Goal: Task Accomplishment & Management: Manage account settings

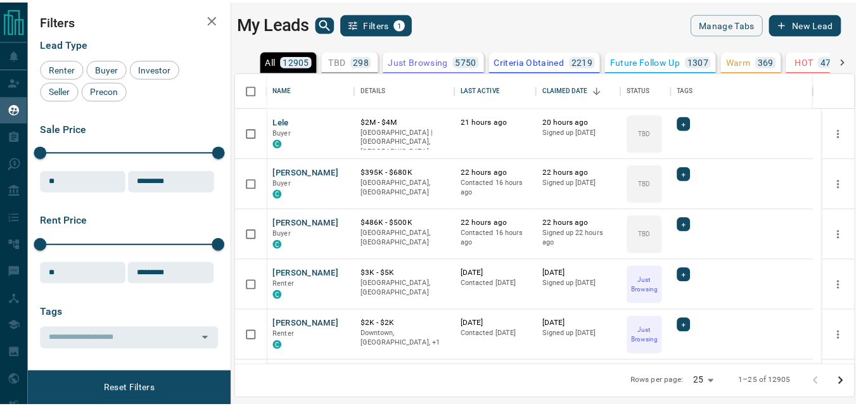
scroll to position [283, 617]
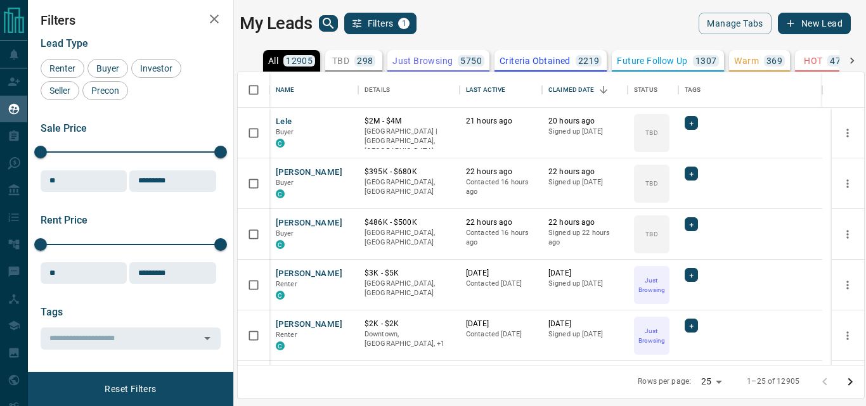
click at [472, 18] on div "My Leads Filters 1" at bounding box center [392, 24] width 305 height 22
click at [117, 65] on span "Buyer" at bounding box center [108, 68] width 32 height 10
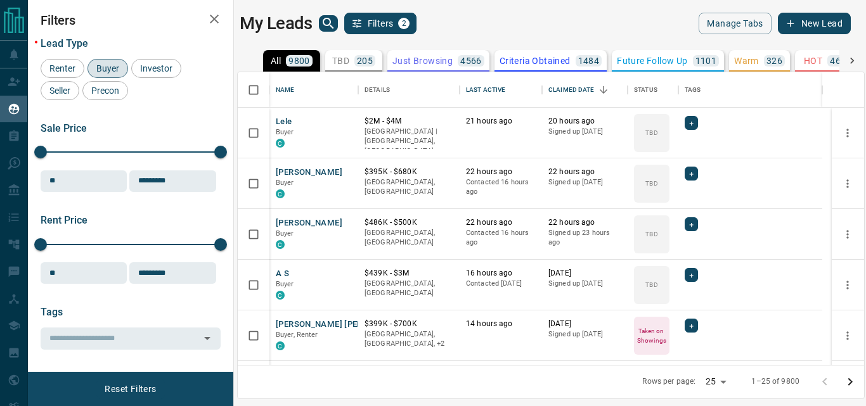
click at [372, 65] on p "205" at bounding box center [365, 60] width 16 height 9
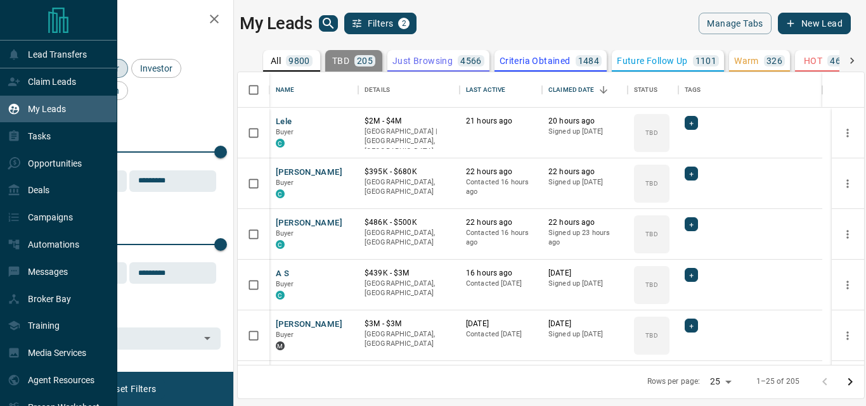
click at [50, 112] on p "My Leads" at bounding box center [47, 109] width 38 height 10
click at [33, 84] on p "Claim Leads" at bounding box center [52, 82] width 48 height 10
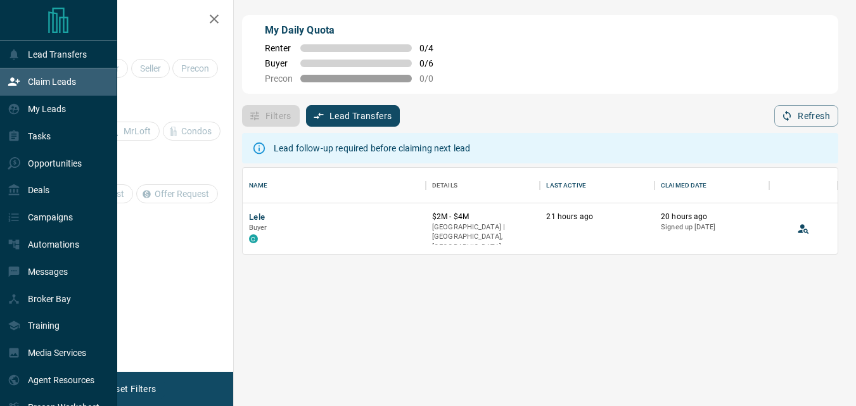
scroll to position [77, 586]
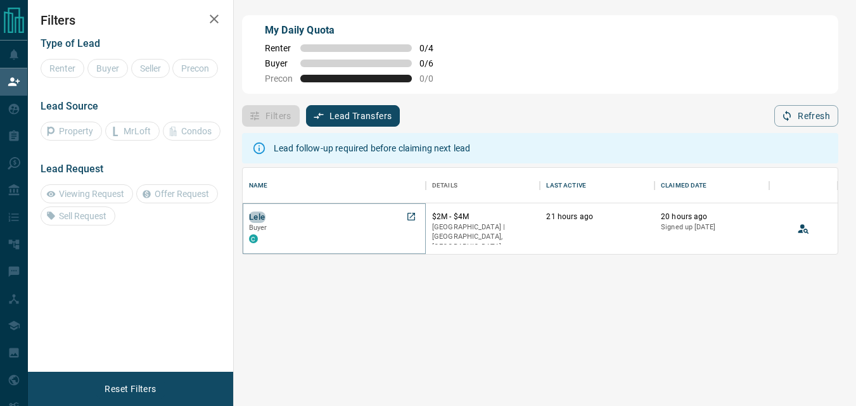
click at [264, 217] on button "Lele" at bounding box center [257, 218] width 16 height 12
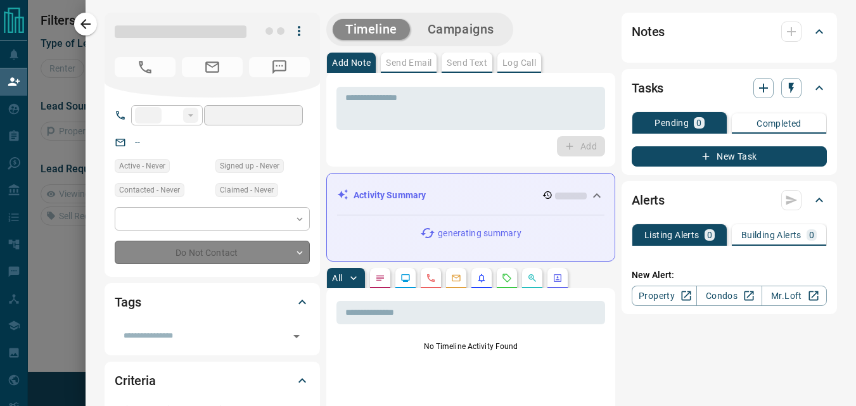
type input "**"
type input "**********"
type input "**"
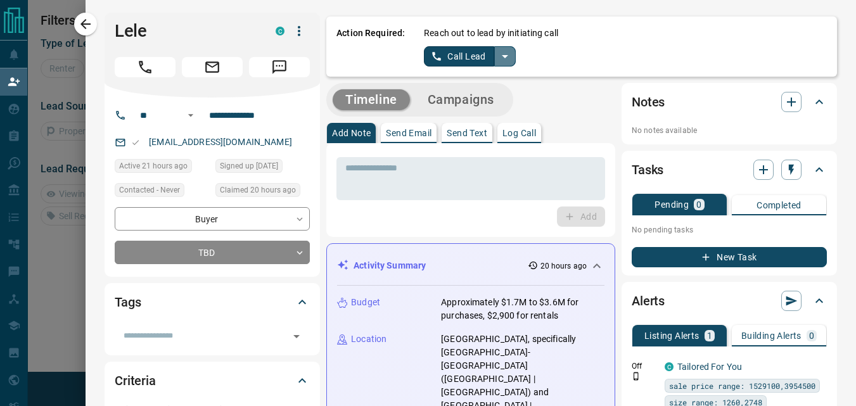
click at [499, 65] on button "split button" at bounding box center [505, 56] width 22 height 20
click at [462, 100] on li "Log Manual Call" at bounding box center [468, 100] width 77 height 19
click at [451, 55] on button "Log Manual Call" at bounding box center [466, 56] width 84 height 20
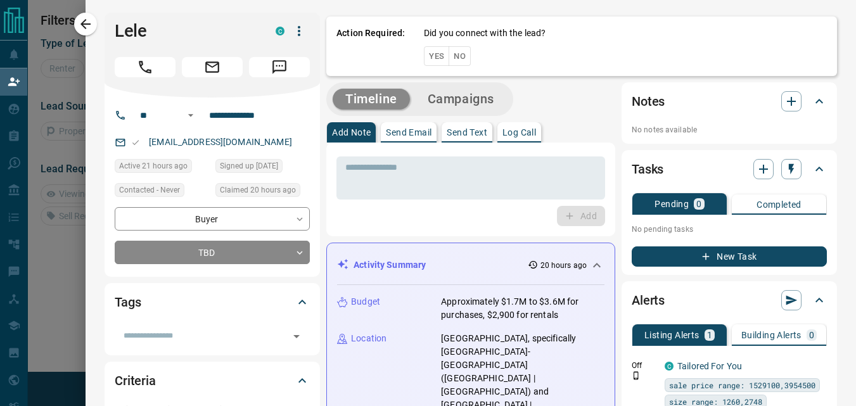
click at [430, 55] on button "Yes" at bounding box center [436, 56] width 25 height 20
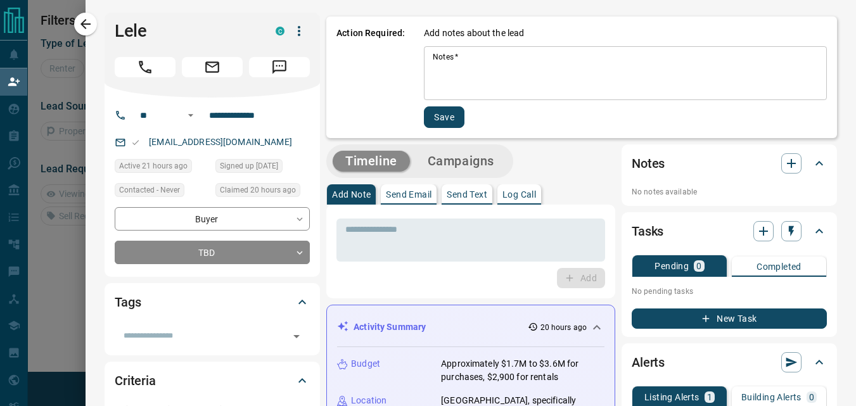
click at [433, 55] on textarea "Notes   *" at bounding box center [625, 73] width 385 height 43
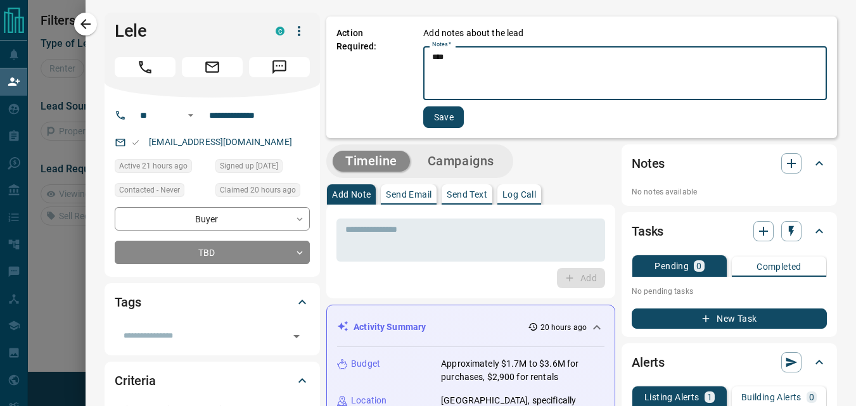
type textarea "****"
click at [431, 122] on button "Save" at bounding box center [443, 117] width 41 height 22
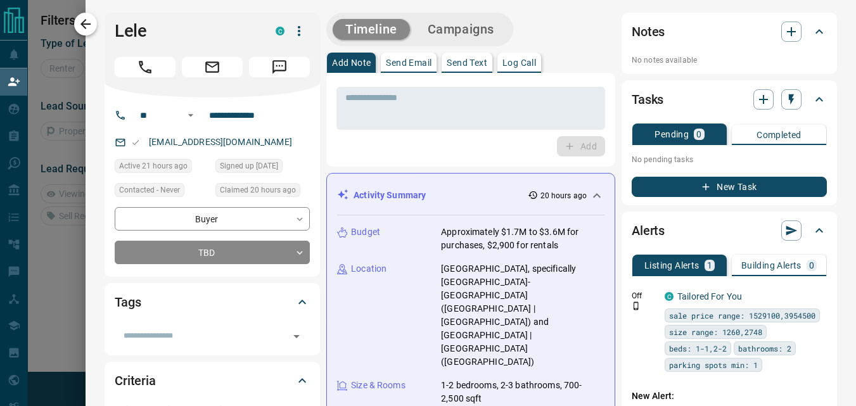
click at [96, 28] on button "button" at bounding box center [85, 24] width 23 height 23
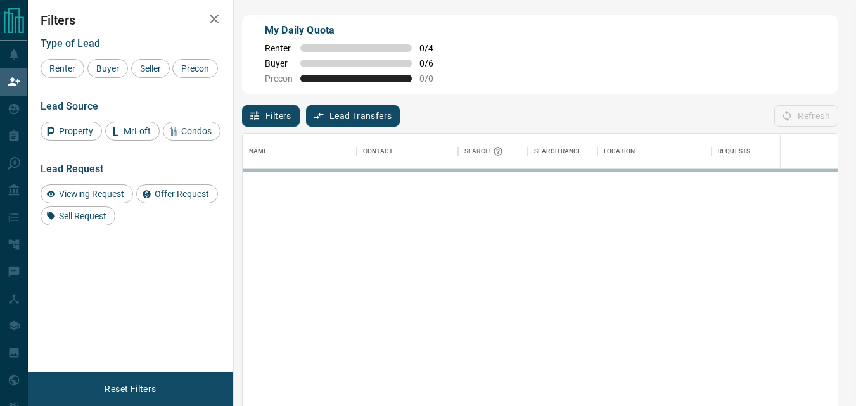
scroll to position [295, 586]
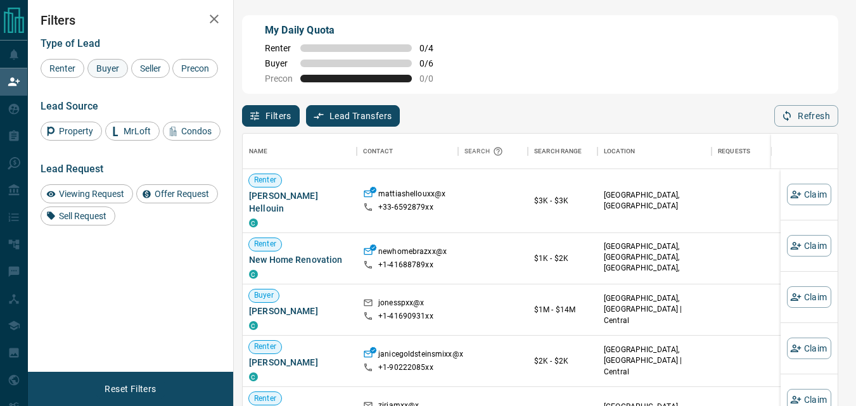
click at [100, 67] on span "Buyer" at bounding box center [108, 68] width 32 height 10
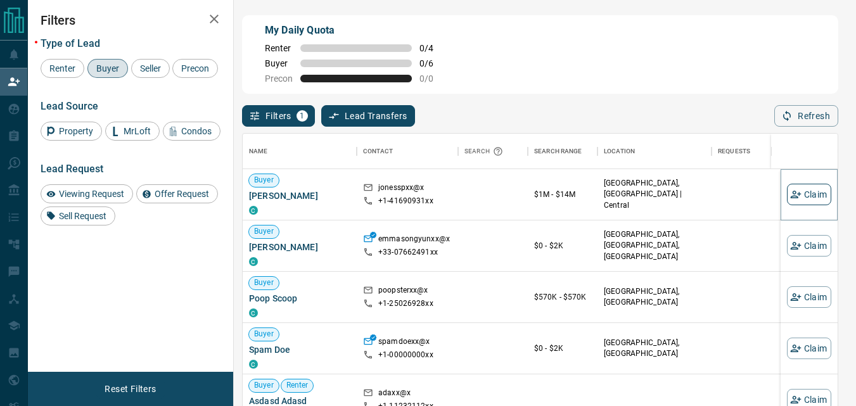
click at [804, 202] on button "Claim" at bounding box center [809, 195] width 44 height 22
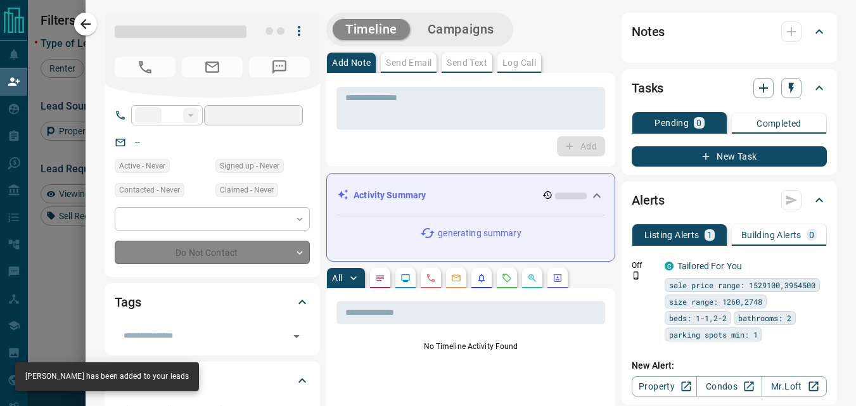
type input "**"
type input "**********"
type input "**"
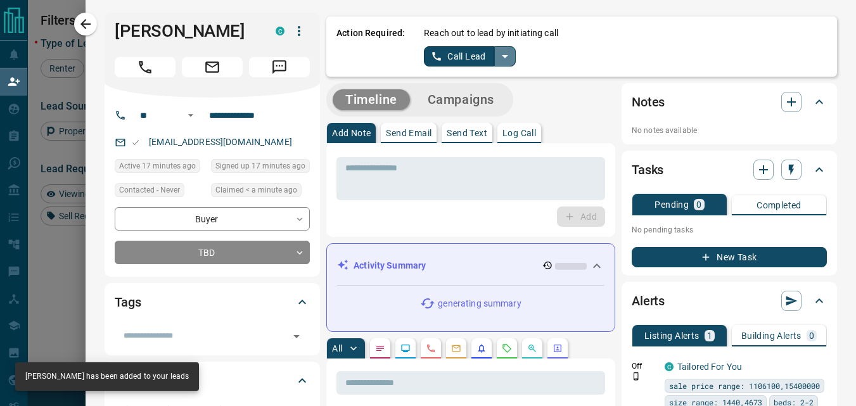
click at [498, 57] on icon "split button" at bounding box center [505, 56] width 15 height 15
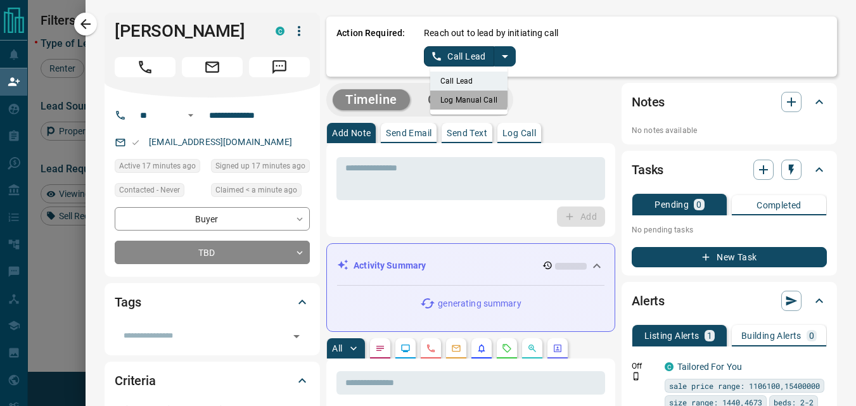
click at [456, 99] on li "Log Manual Call" at bounding box center [468, 100] width 77 height 19
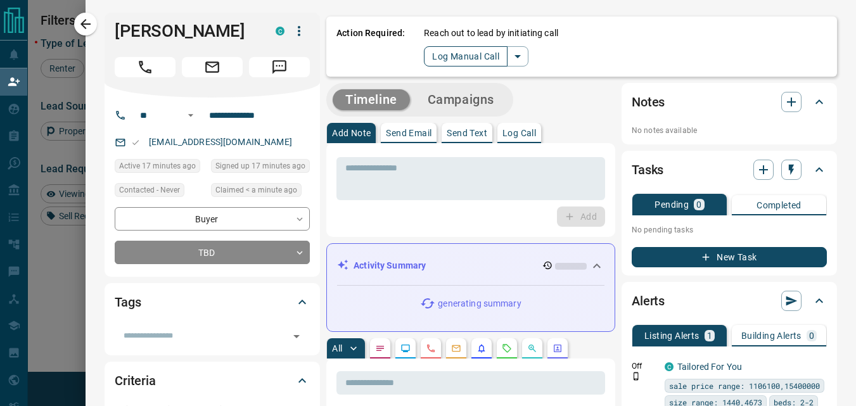
click at [444, 60] on button "Log Manual Call" at bounding box center [466, 56] width 84 height 20
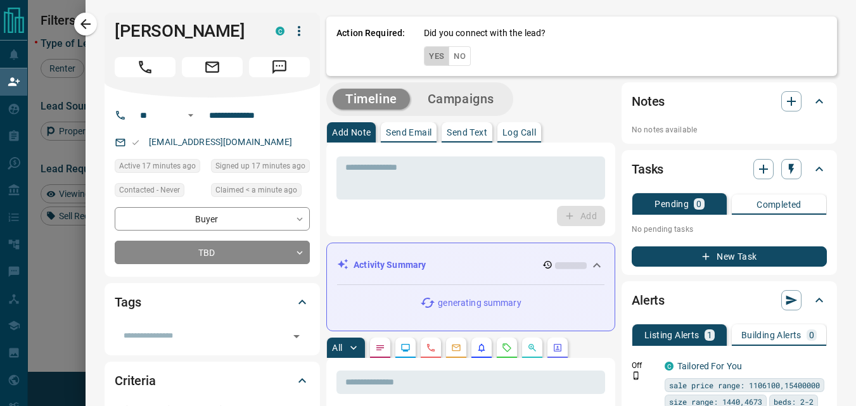
click at [427, 60] on button "Yes" at bounding box center [436, 56] width 25 height 20
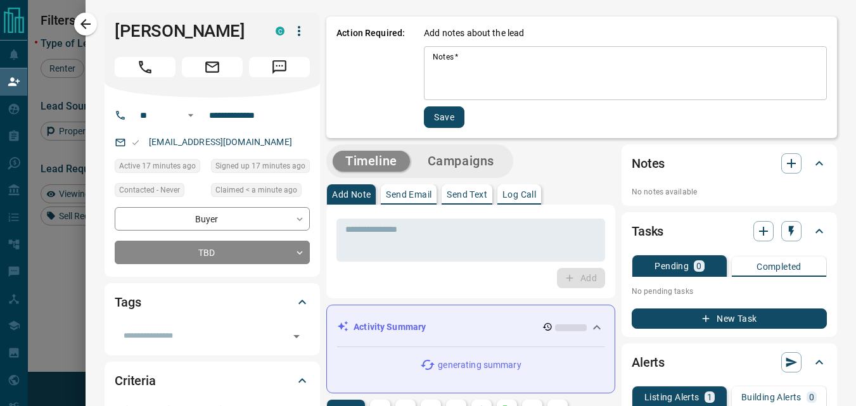
click at [433, 74] on textarea "Notes   *" at bounding box center [625, 73] width 385 height 43
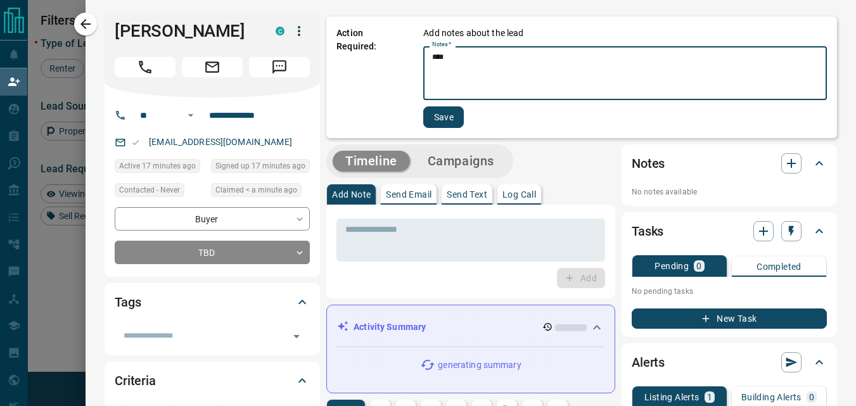
type textarea "****"
click at [425, 116] on button "Save" at bounding box center [443, 117] width 41 height 22
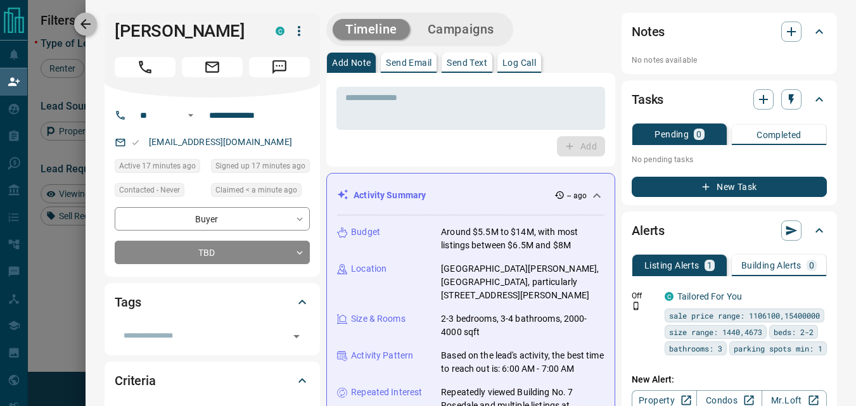
click at [91, 28] on icon "button" at bounding box center [85, 23] width 15 height 15
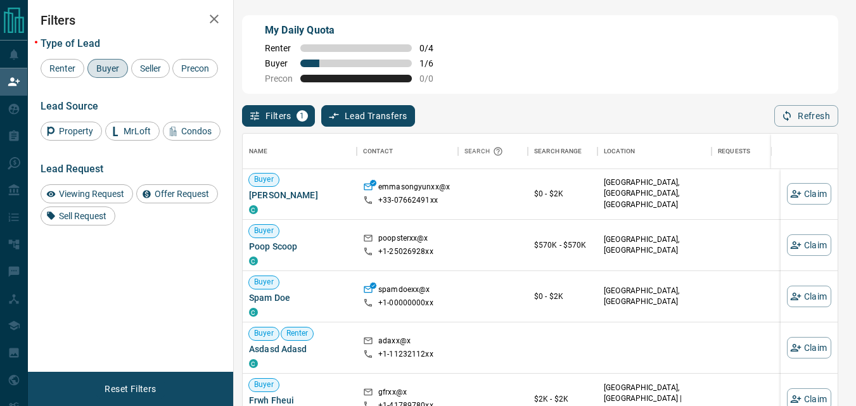
scroll to position [0, 0]
click at [659, 47] on div "My Daily Quota Renter 0 / 4 Buyer 1 / 6 Precon 0 / 0" at bounding box center [540, 54] width 596 height 79
click at [799, 132] on div "Name Contact Search Search Range Location Requests AI Status Recent Opportuniti…" at bounding box center [540, 283] width 596 height 312
click at [799, 125] on button "Refresh" at bounding box center [807, 116] width 64 height 22
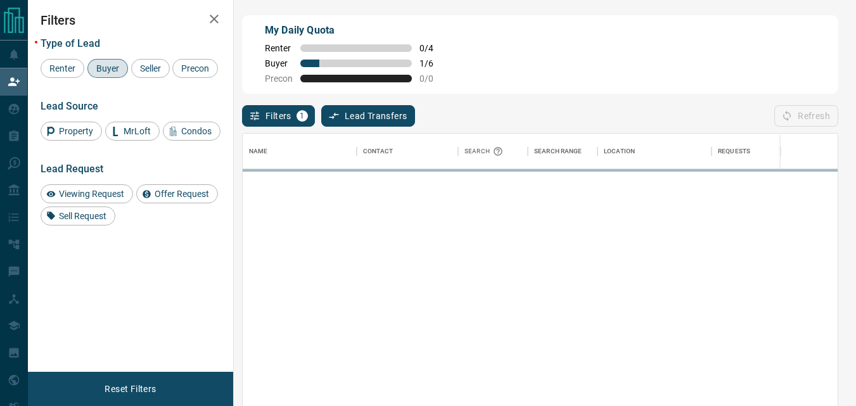
scroll to position [295, 586]
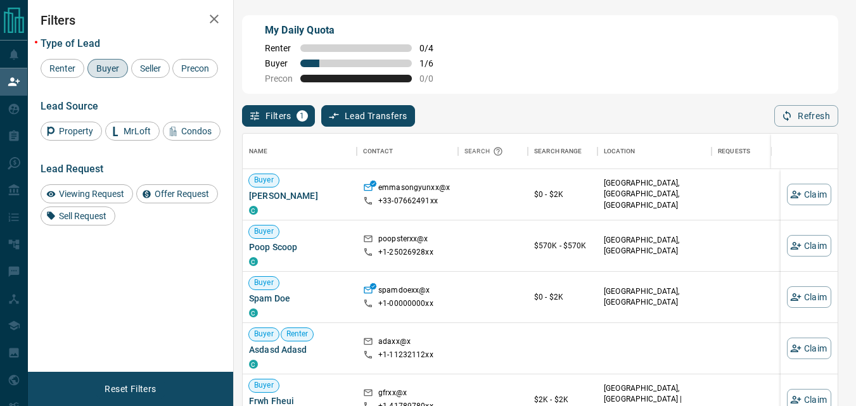
click at [817, 129] on div "Name Contact Search Search Range Location Requests AI Status Recent Opportuniti…" at bounding box center [540, 283] width 596 height 312
click at [817, 113] on button "Refresh" at bounding box center [807, 116] width 64 height 22
click at [629, 72] on div "My Daily Quota Renter 0 / 4 Buyer 1 / 6 Precon 0 / 0" at bounding box center [540, 54] width 596 height 79
click at [704, 42] on div "My Daily Quota Renter 0 / 4 Buyer 1 / 6 Precon 0 / 0" at bounding box center [540, 54] width 596 height 79
click at [793, 106] on div "Filters 1 Lead Transfers 0 Refresh" at bounding box center [540, 110] width 596 height 33
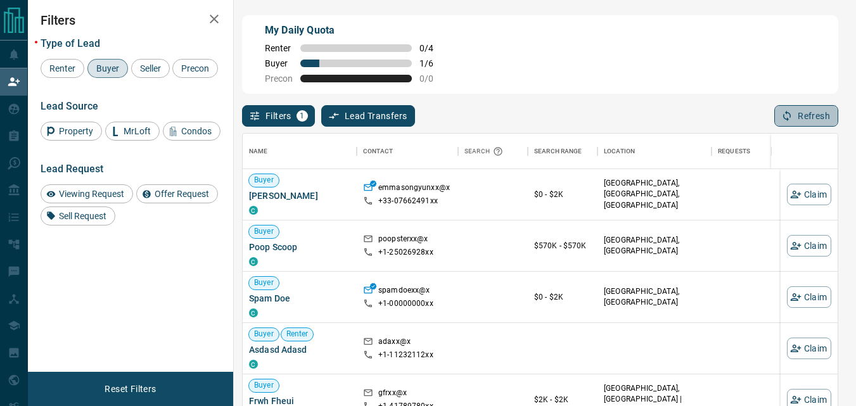
click at [792, 108] on button "Refresh" at bounding box center [807, 116] width 64 height 22
click at [812, 124] on button "Refresh" at bounding box center [807, 116] width 64 height 22
click at [783, 113] on icon "button" at bounding box center [786, 115] width 11 height 11
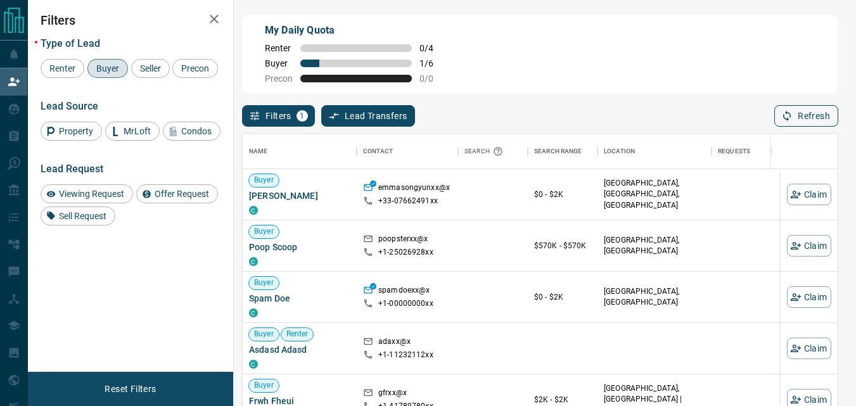
click at [809, 125] on button "Refresh" at bounding box center [807, 116] width 64 height 22
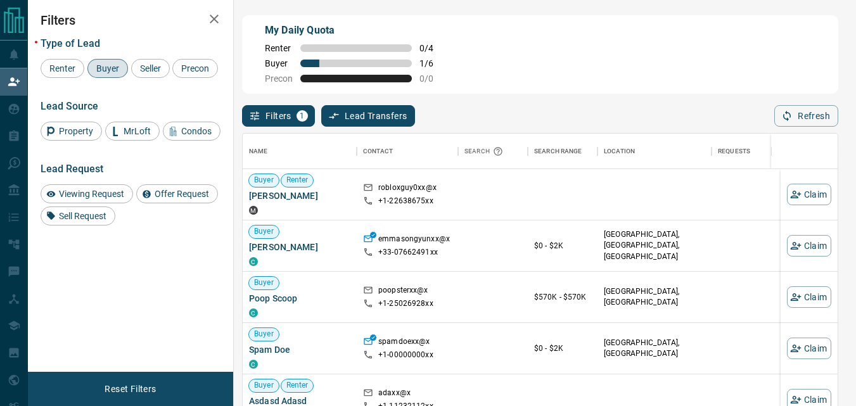
click at [807, 125] on button "Refresh" at bounding box center [807, 116] width 64 height 22
click at [799, 124] on button "Refresh" at bounding box center [807, 116] width 64 height 22
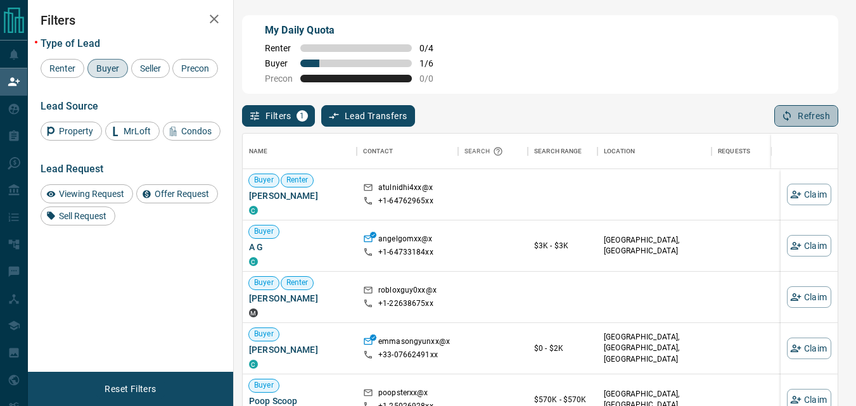
click at [795, 117] on button "Refresh" at bounding box center [807, 116] width 64 height 22
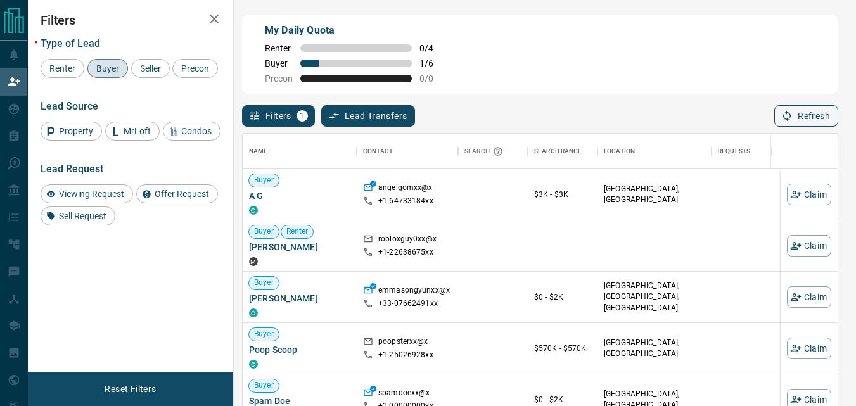
click at [807, 123] on button "Refresh" at bounding box center [807, 116] width 64 height 22
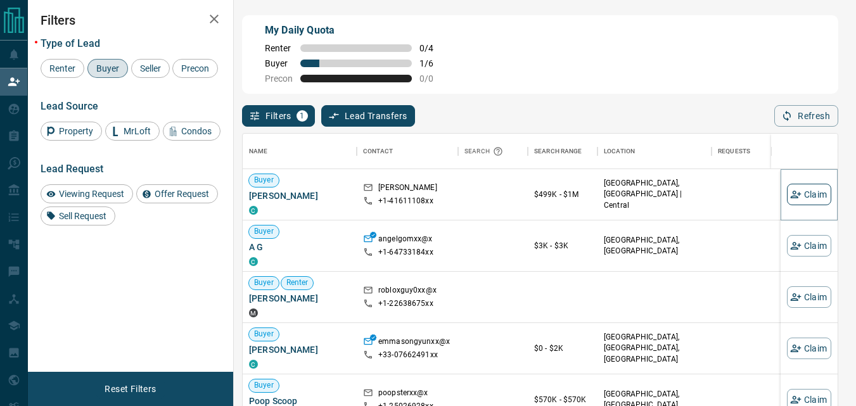
click at [790, 191] on icon "button" at bounding box center [795, 194] width 11 height 11
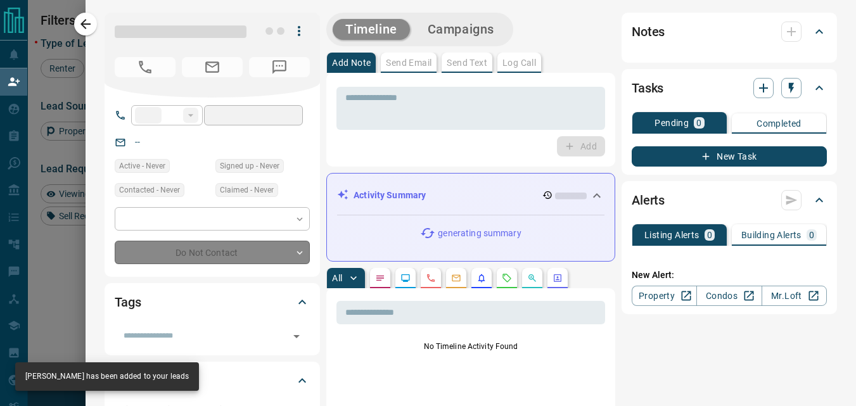
type input "**"
type input "**********"
type input "**"
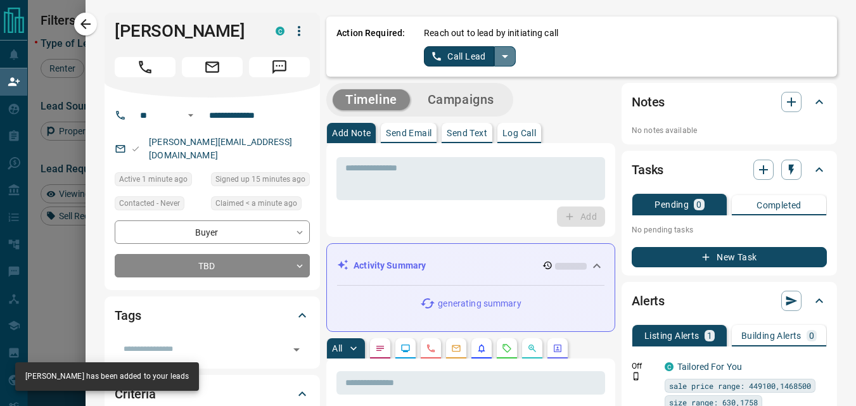
click at [498, 63] on icon "split button" at bounding box center [505, 56] width 15 height 15
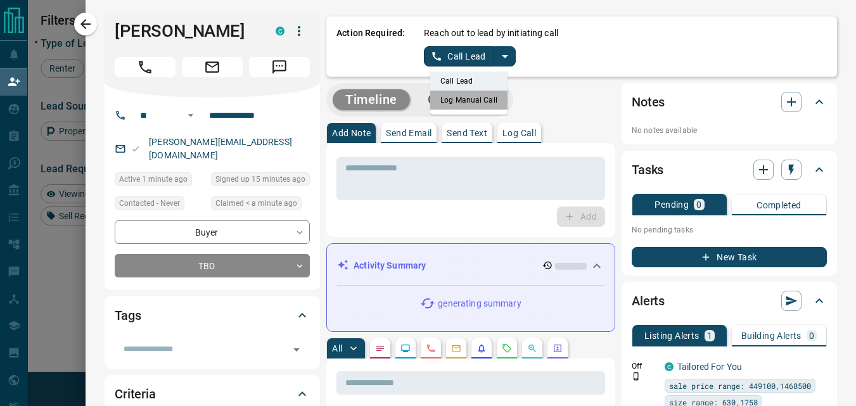
click at [463, 100] on li "Log Manual Call" at bounding box center [468, 100] width 77 height 19
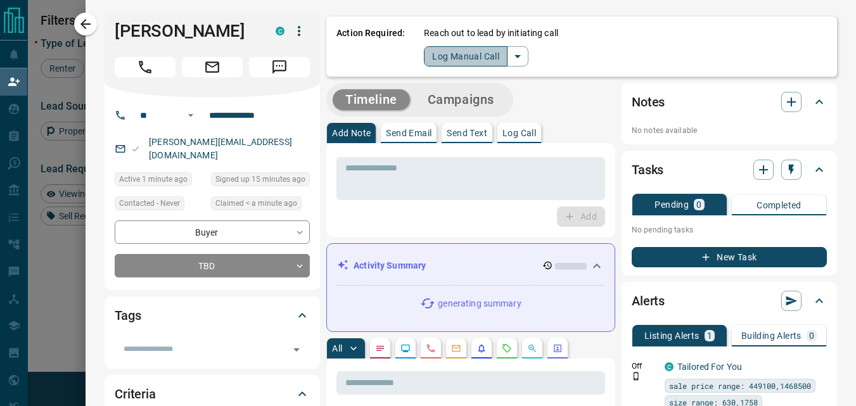
click at [454, 49] on button "Log Manual Call" at bounding box center [466, 56] width 84 height 20
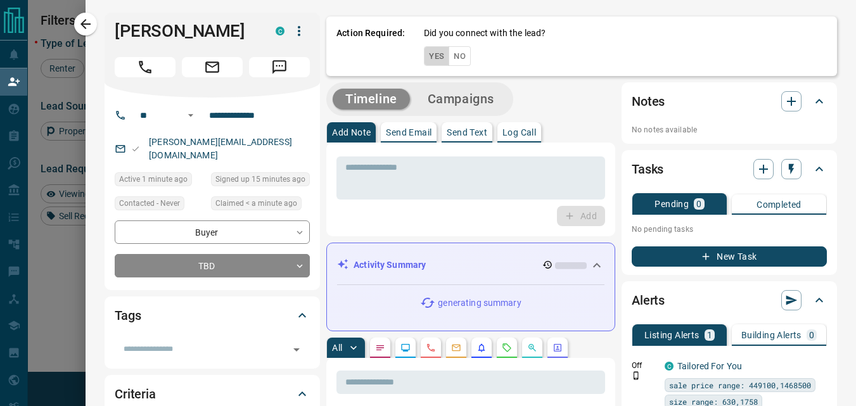
click at [426, 50] on button "Yes" at bounding box center [436, 56] width 25 height 20
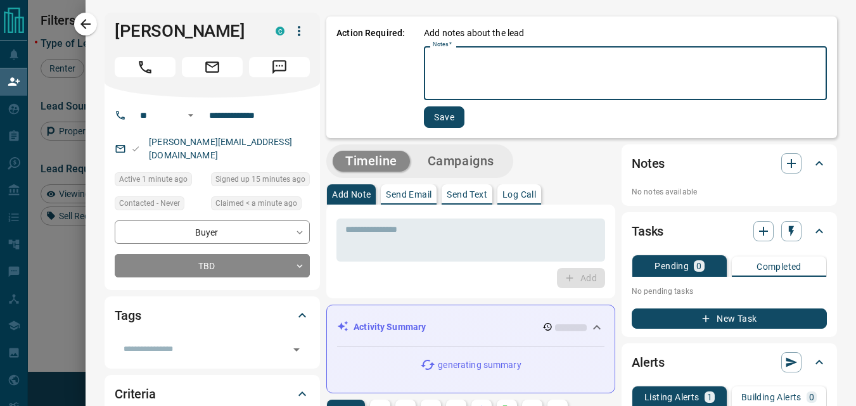
click at [433, 67] on textarea "Notes   *" at bounding box center [625, 73] width 385 height 43
type textarea "****"
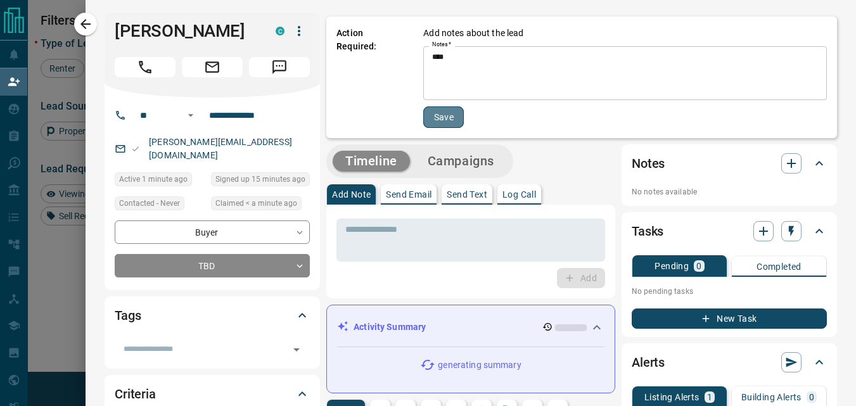
click at [442, 117] on button "Save" at bounding box center [443, 117] width 41 height 22
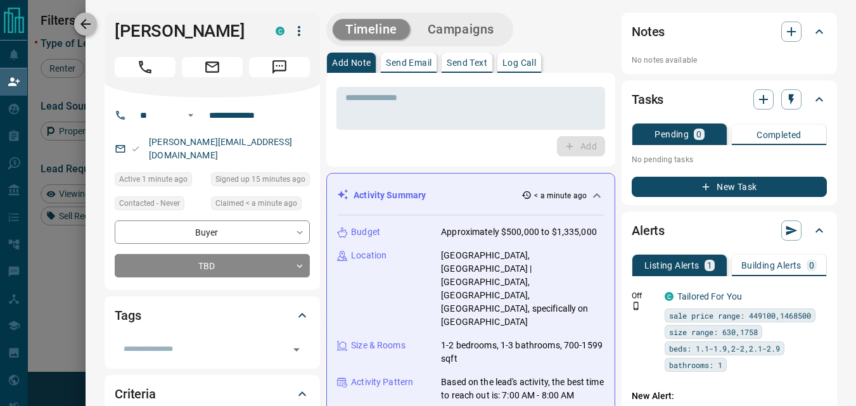
click at [87, 16] on icon "button" at bounding box center [85, 23] width 15 height 15
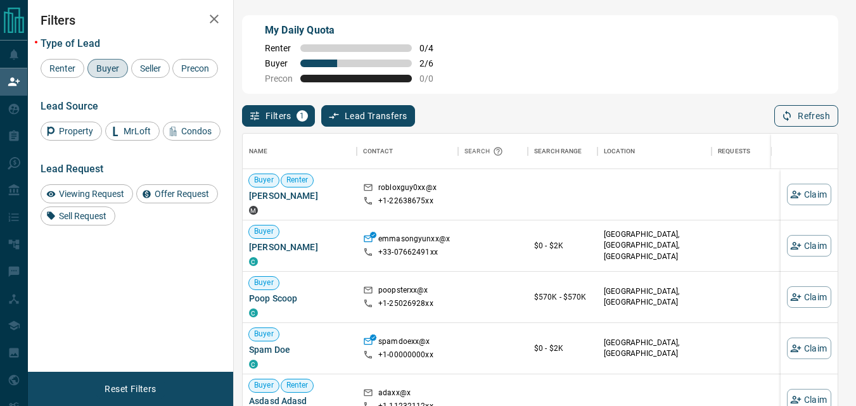
click at [785, 120] on icon "button" at bounding box center [786, 115] width 11 height 11
click at [816, 106] on div "Filters 1 Lead Transfers 0 Refresh" at bounding box center [540, 110] width 596 height 33
click at [807, 119] on button "Refresh" at bounding box center [807, 116] width 64 height 22
click at [816, 131] on div "Name Contact Search Search Range Location Requests AI Status Recent Opportuniti…" at bounding box center [540, 283] width 596 height 312
click at [807, 116] on button "Refresh" at bounding box center [807, 116] width 64 height 22
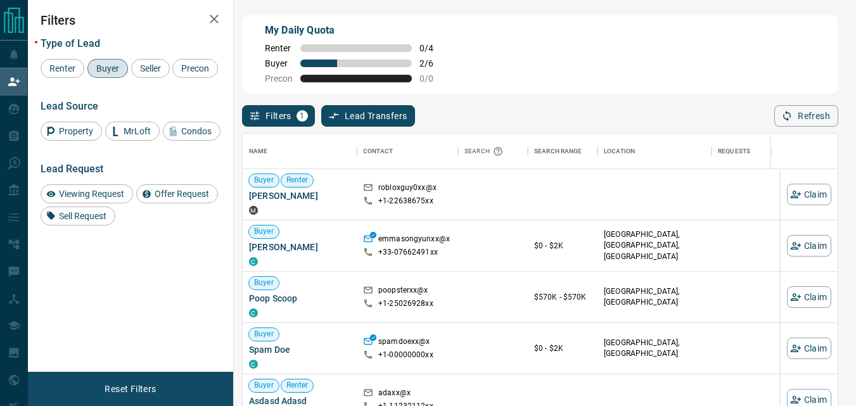
click at [560, 65] on div "My Daily Quota Renter 0 / 4 Buyer 2 / 6 Precon 0 / 0" at bounding box center [540, 54] width 596 height 79
click at [798, 114] on button "Refresh" at bounding box center [807, 116] width 64 height 22
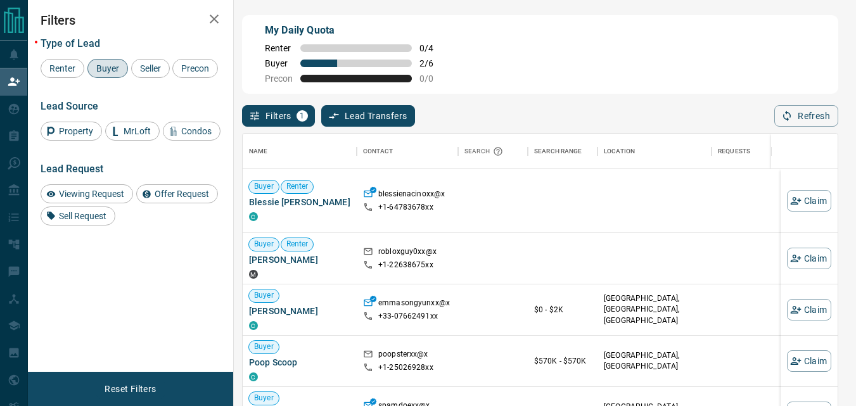
click at [615, 76] on div "My Daily Quota Renter 0 / 4 Buyer 2 / 6 Precon 0 / 0" at bounding box center [540, 54] width 596 height 79
click at [799, 109] on button "Refresh" at bounding box center [807, 116] width 64 height 22
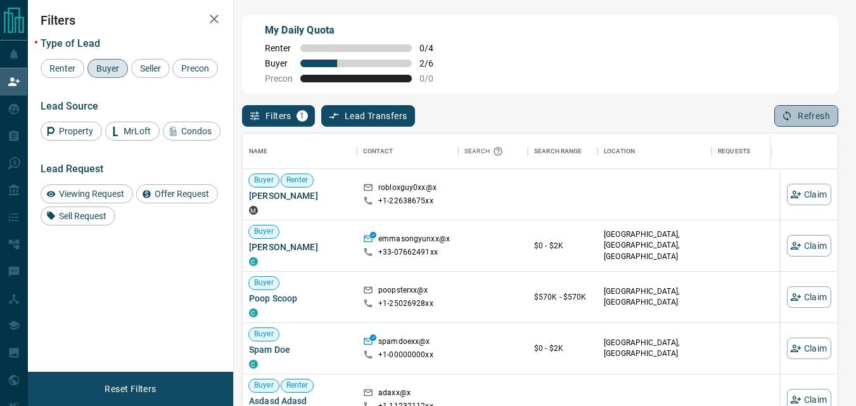
click at [797, 110] on button "Refresh" at bounding box center [807, 116] width 64 height 22
click at [806, 116] on button "Refresh" at bounding box center [807, 116] width 64 height 22
click at [810, 122] on button "Refresh" at bounding box center [807, 116] width 64 height 22
click at [807, 117] on button "Refresh" at bounding box center [807, 116] width 64 height 22
click at [805, 117] on button "Refresh" at bounding box center [807, 116] width 64 height 22
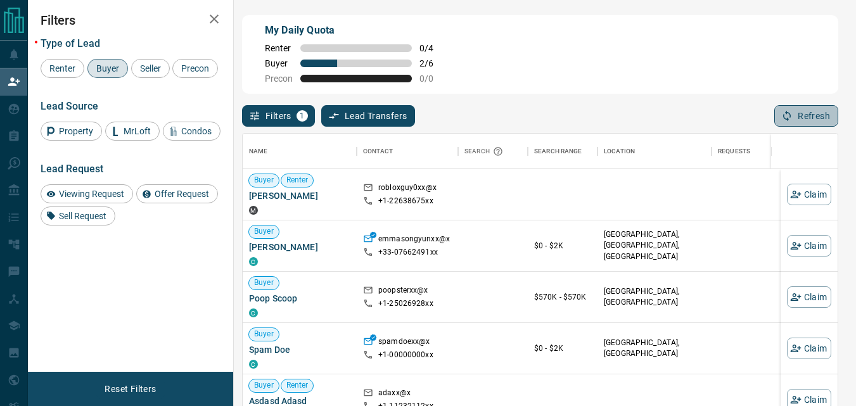
click at [800, 119] on button "Refresh" at bounding box center [807, 116] width 64 height 22
click at [822, 108] on button "Refresh" at bounding box center [807, 116] width 64 height 22
click at [809, 114] on button "Refresh" at bounding box center [807, 116] width 64 height 22
click at [806, 110] on button "Refresh" at bounding box center [807, 116] width 64 height 22
click at [559, 68] on div "My Daily Quota Renter 0 / 4 Buyer 2 / 6 Precon 0 / 0" at bounding box center [540, 54] width 596 height 79
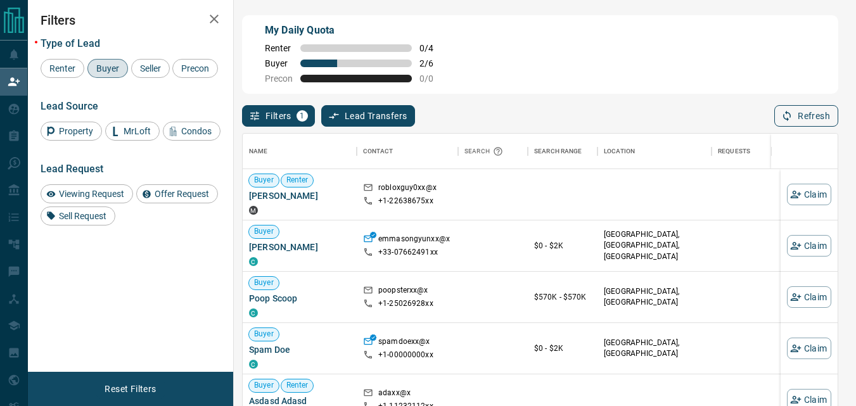
click at [802, 125] on button "Refresh" at bounding box center [807, 116] width 64 height 22
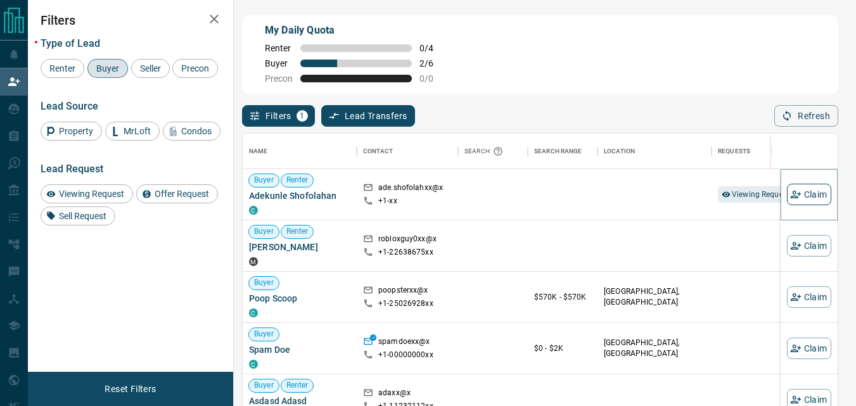
click at [803, 195] on button "Claim" at bounding box center [809, 195] width 44 height 22
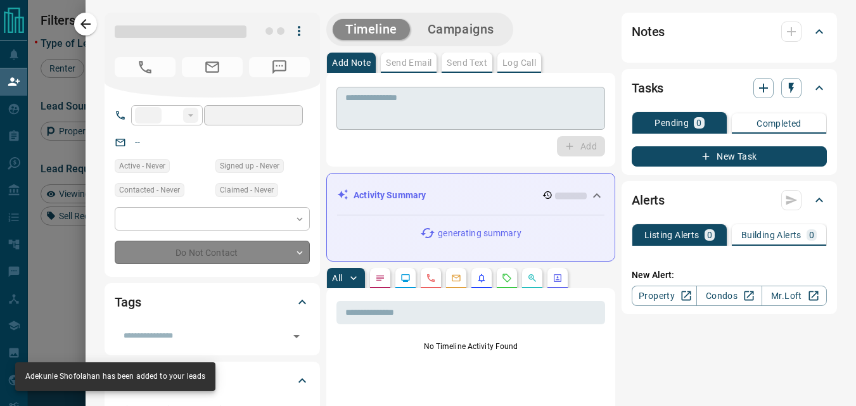
type input "**"
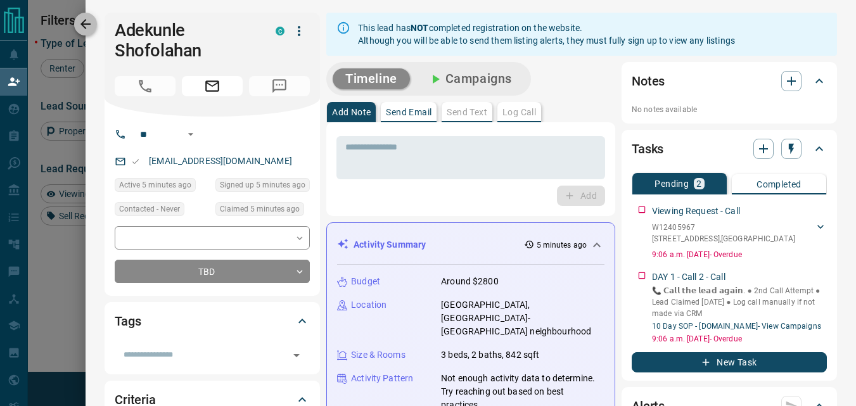
click at [83, 21] on icon "button" at bounding box center [85, 23] width 15 height 15
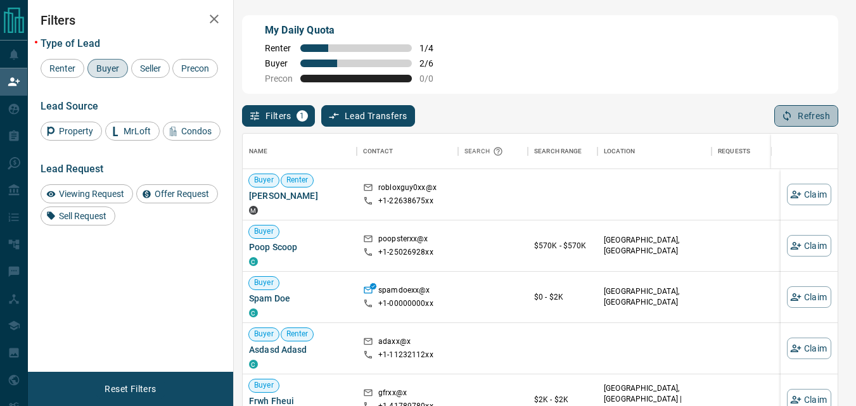
click at [821, 121] on button "Refresh" at bounding box center [807, 116] width 64 height 22
click at [521, 64] on div "My Daily Quota Renter 1 / 4 Buyer 2 / 6 Precon 0 / 0" at bounding box center [540, 54] width 596 height 79
click at [565, 85] on div "My Daily Quota Renter 1 / 4 Buyer 2 / 6 Precon 0 / 0" at bounding box center [540, 54] width 596 height 79
click at [806, 125] on button "Refresh" at bounding box center [807, 116] width 64 height 22
click at [799, 124] on button "Refresh" at bounding box center [807, 116] width 64 height 22
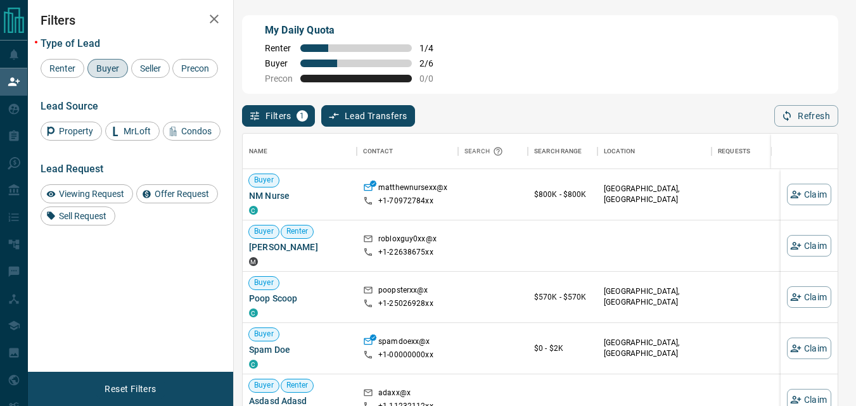
click at [558, 87] on div "My Daily Quota Renter 1 / 4 Buyer 2 / 6 Precon 0 / 0" at bounding box center [540, 54] width 596 height 79
click at [796, 112] on button "Refresh" at bounding box center [807, 116] width 64 height 22
click at [792, 195] on button "Claim" at bounding box center [809, 195] width 44 height 22
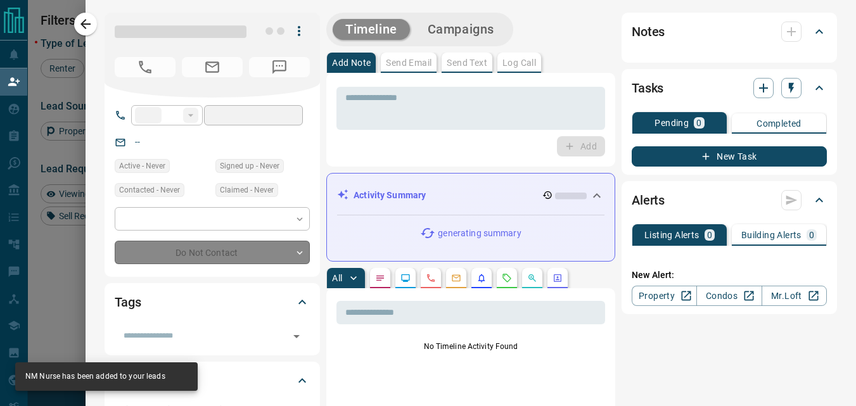
type input "**"
type input "**********"
type input "**"
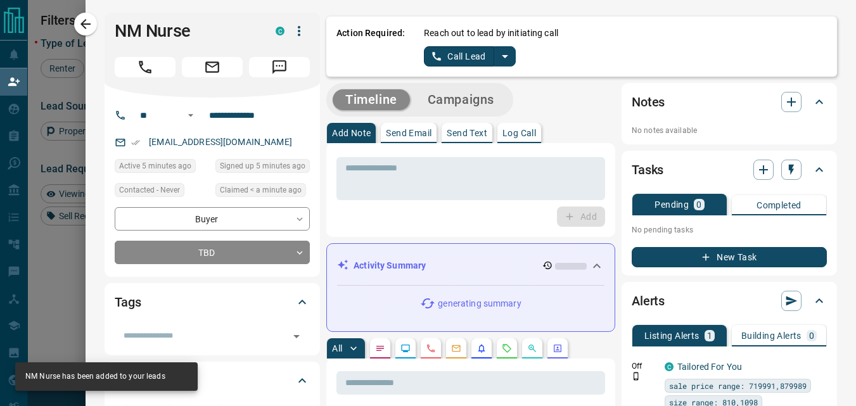
click at [499, 53] on icon "split button" at bounding box center [505, 56] width 15 height 15
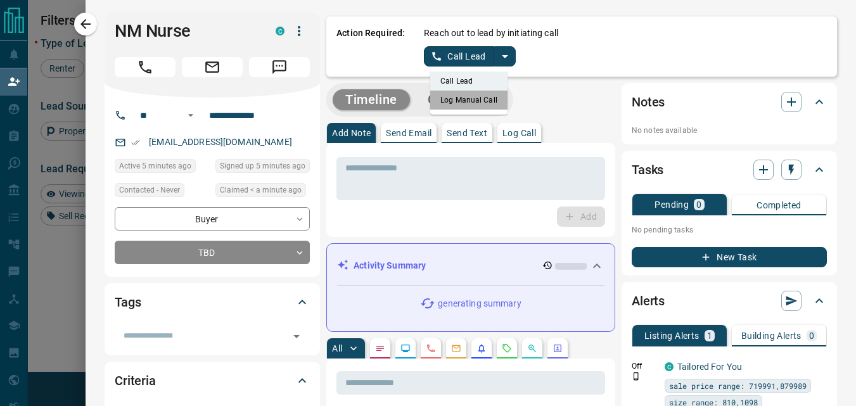
click at [481, 100] on li "Log Manual Call" at bounding box center [468, 100] width 77 height 19
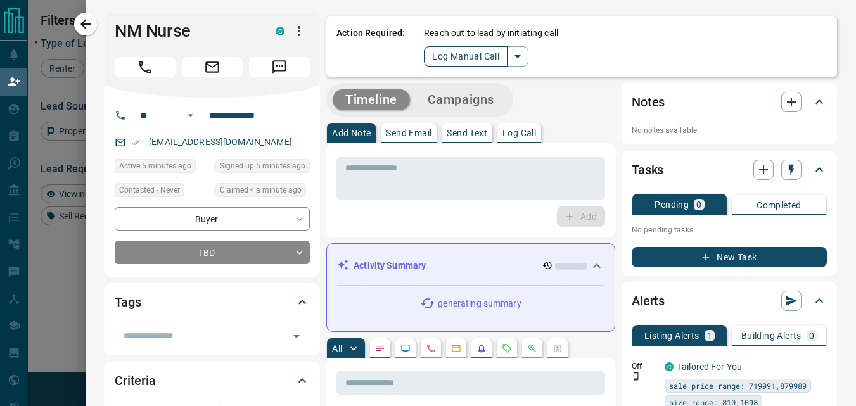
click at [441, 50] on button "Log Manual Call" at bounding box center [466, 56] width 84 height 20
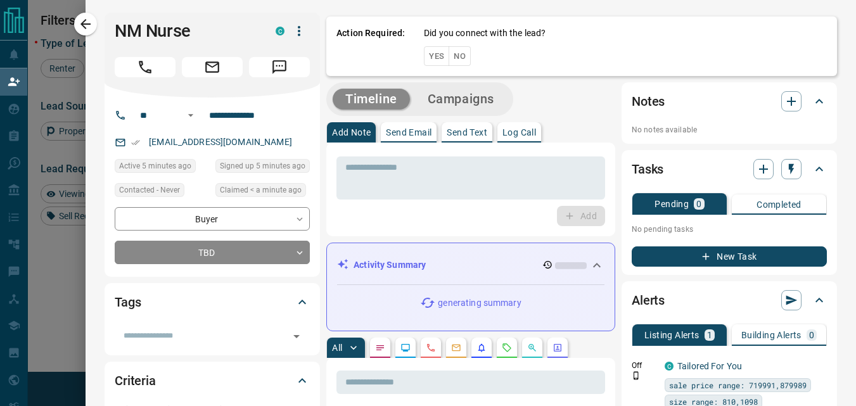
click at [424, 58] on button "Yes" at bounding box center [436, 56] width 25 height 20
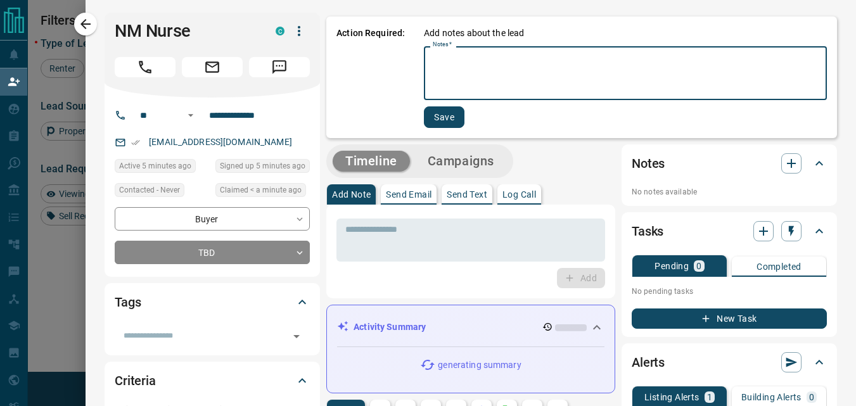
click at [459, 77] on textarea "Notes   *" at bounding box center [625, 73] width 385 height 43
type textarea "****"
click at [446, 117] on button "Save" at bounding box center [443, 117] width 41 height 22
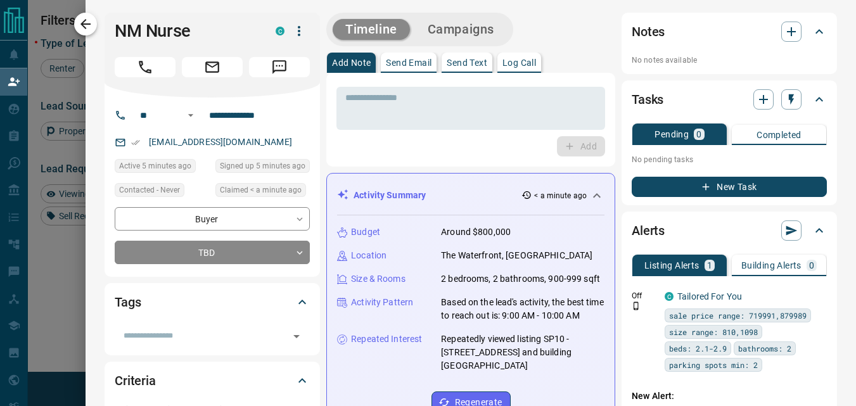
click at [91, 21] on icon "button" at bounding box center [85, 23] width 15 height 15
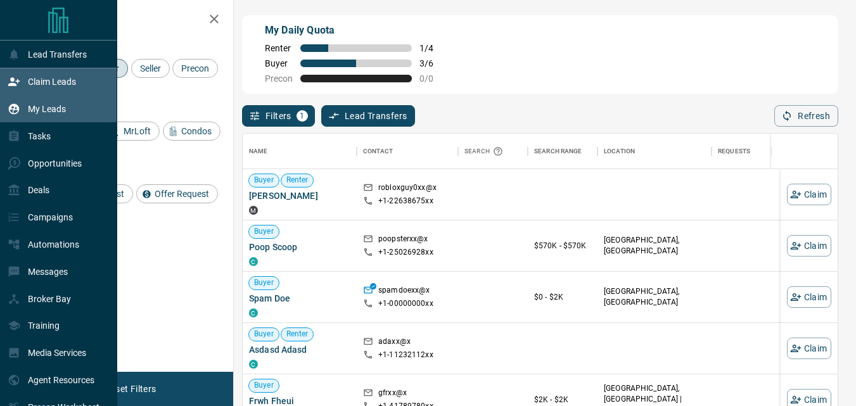
click at [43, 103] on div "My Leads" at bounding box center [37, 109] width 58 height 21
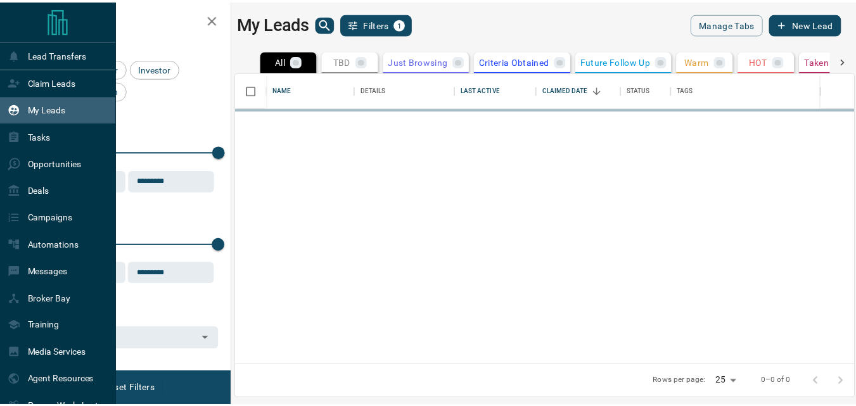
scroll to position [283, 617]
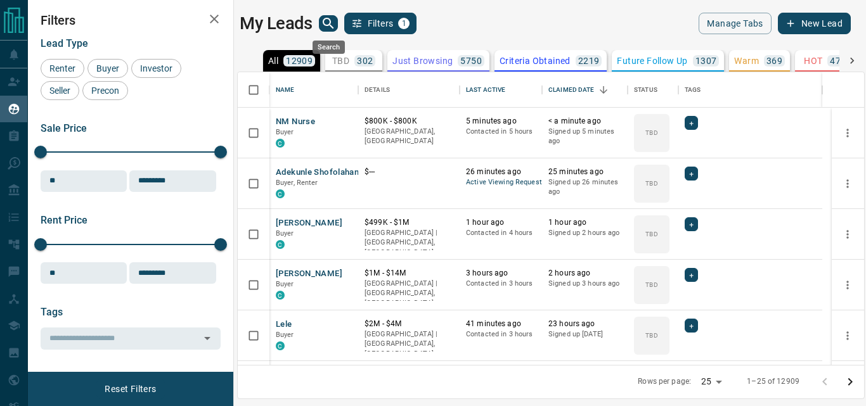
click at [332, 21] on icon "search button" at bounding box center [328, 23] width 15 height 15
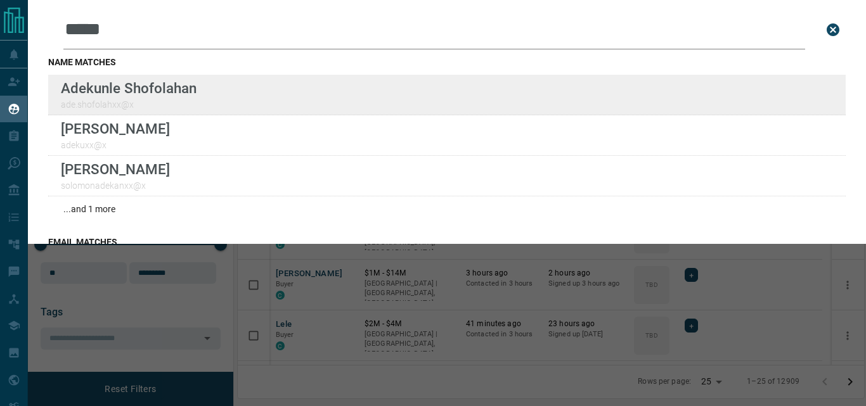
type input "*****"
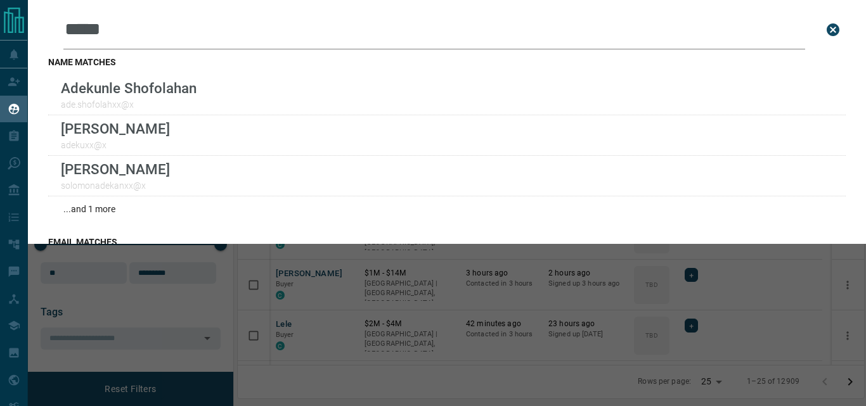
click at [159, 320] on div "Leads Search Bar ***** Search for a lead by name, email, phone, or id name matc…" at bounding box center [461, 203] width 866 height 406
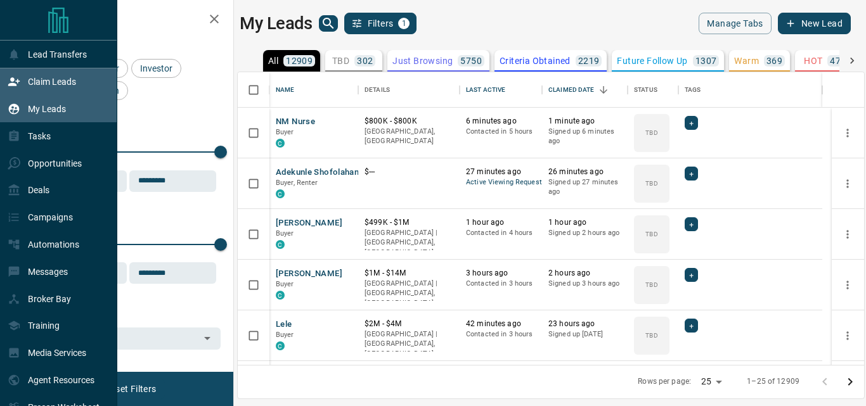
click at [24, 82] on div "Claim Leads" at bounding box center [42, 82] width 68 height 21
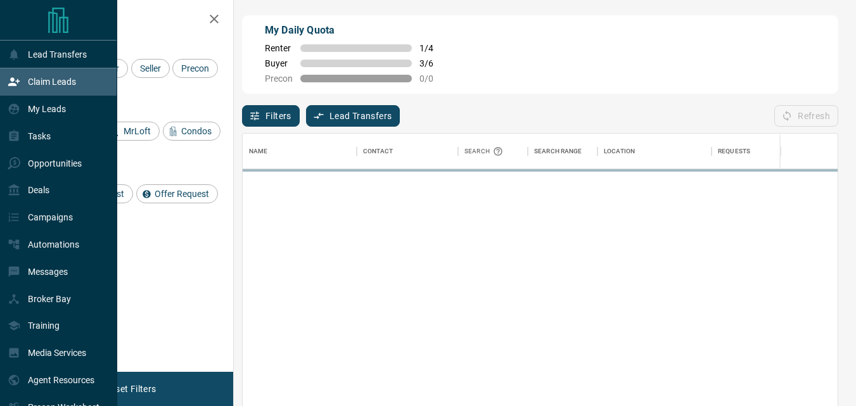
scroll to position [295, 586]
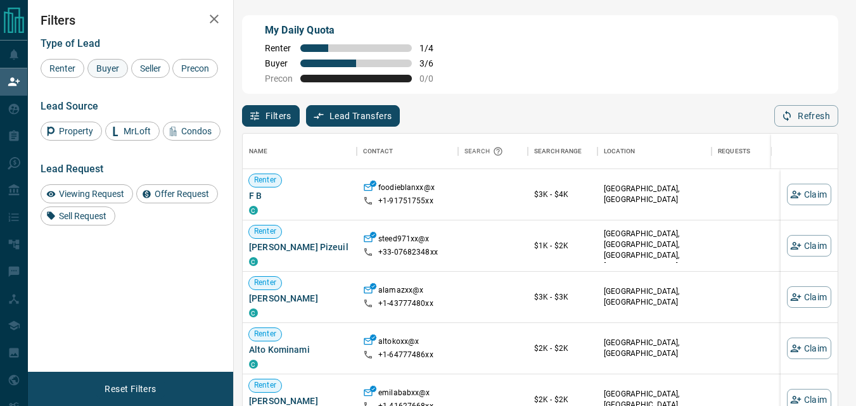
click at [113, 71] on span "Buyer" at bounding box center [108, 68] width 32 height 10
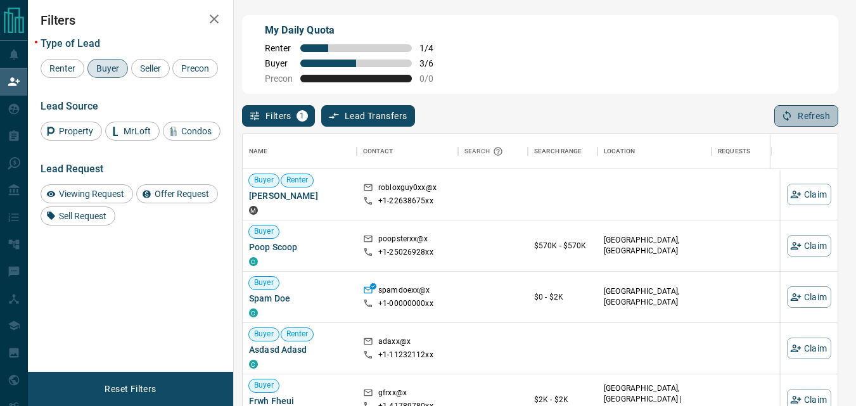
click at [801, 112] on button "Refresh" at bounding box center [807, 116] width 64 height 22
click at [791, 102] on div "Filters 1 Lead Transfers 0 Refresh" at bounding box center [540, 110] width 596 height 33
click at [794, 122] on button "Refresh" at bounding box center [807, 116] width 64 height 22
click at [673, 72] on div "My Daily Quota Renter 1 / 4 Buyer 3 / 6 Precon 0 / 0" at bounding box center [540, 54] width 596 height 79
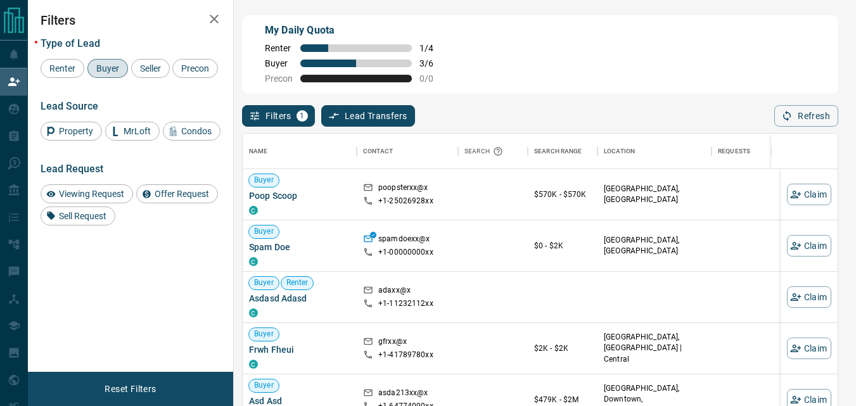
click at [543, 39] on div "My Daily Quota Renter 1 / 4 Buyer 3 / 6 Precon 0 / 0" at bounding box center [540, 54] width 596 height 79
click at [813, 112] on button "Refresh" at bounding box center [807, 116] width 64 height 22
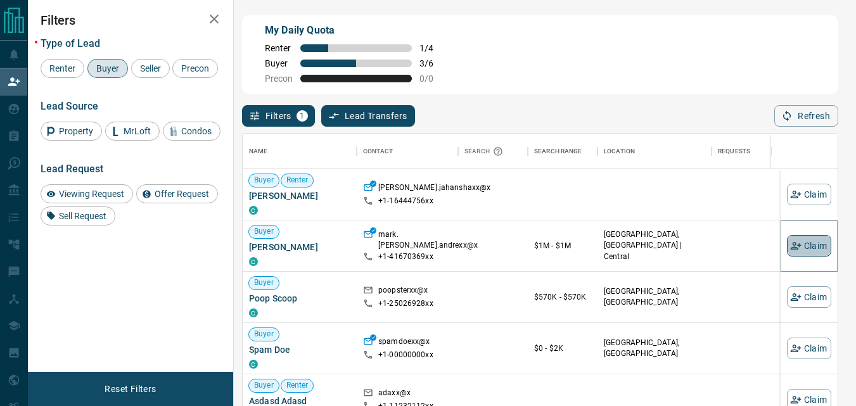
click at [805, 251] on button "Claim" at bounding box center [809, 246] width 44 height 22
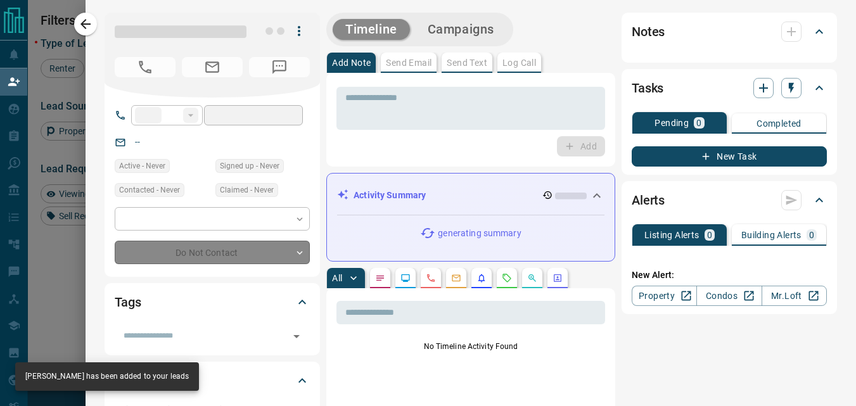
type input "**"
type input "**********"
type input "**"
type input "*********"
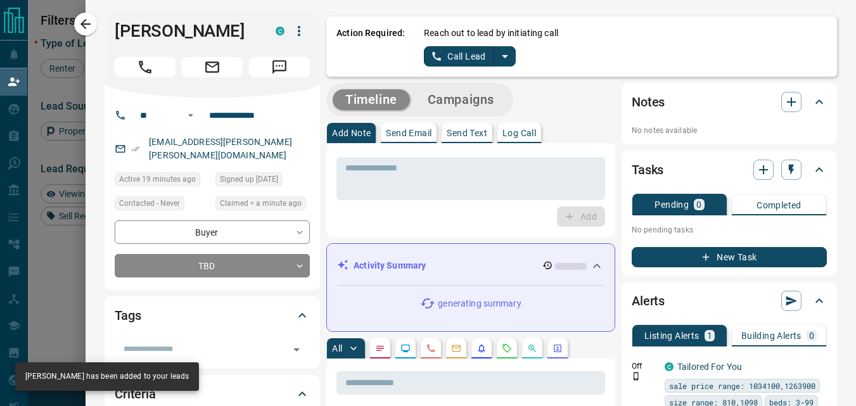
click at [495, 64] on button "split button" at bounding box center [505, 56] width 22 height 20
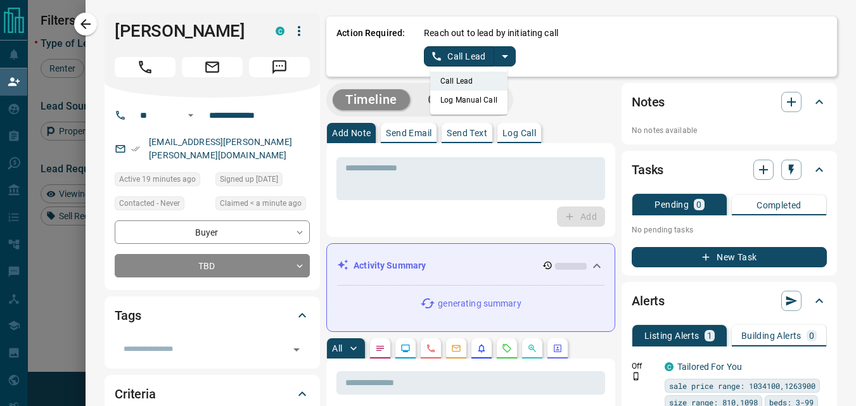
click at [472, 103] on li "Log Manual Call" at bounding box center [468, 100] width 77 height 19
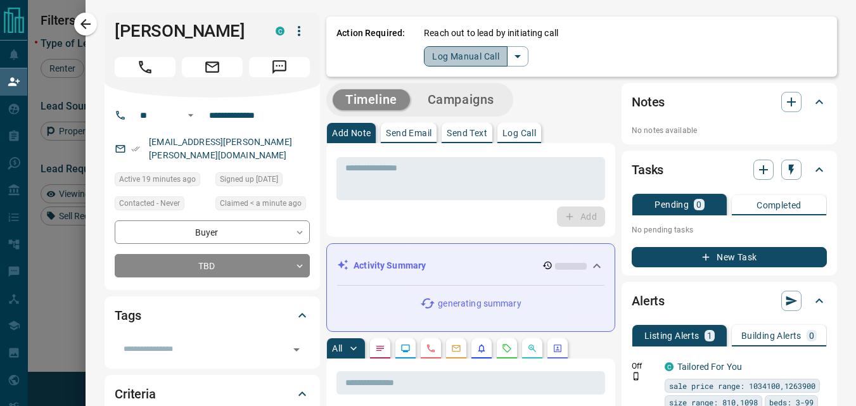
click at [432, 60] on button "Log Manual Call" at bounding box center [466, 56] width 84 height 20
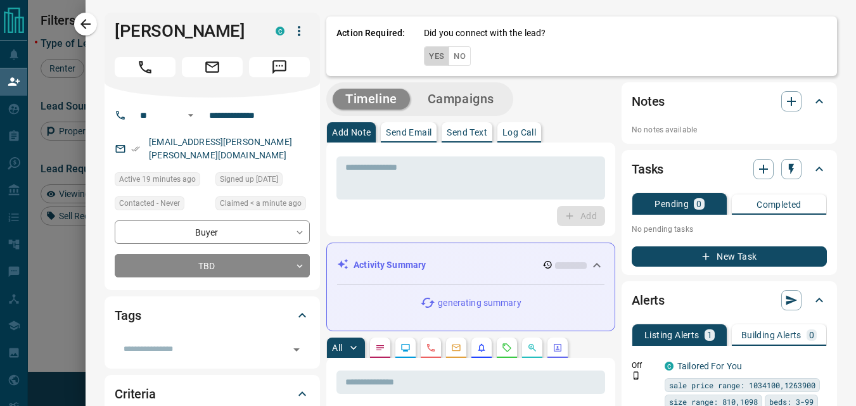
click at [430, 58] on button "Yes" at bounding box center [436, 56] width 25 height 20
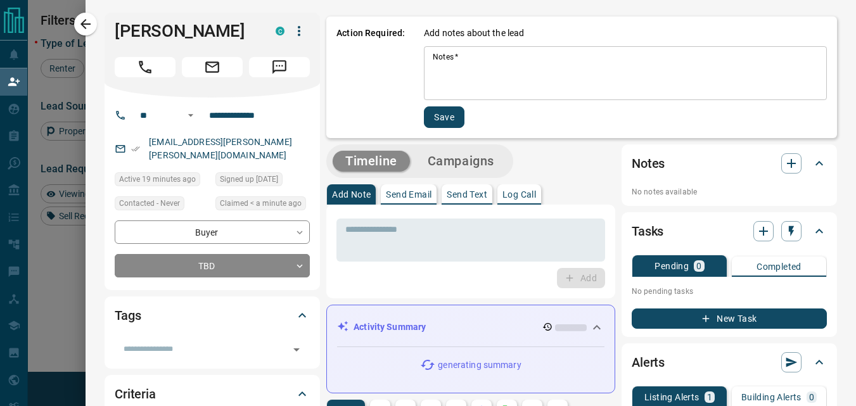
click at [433, 58] on textarea "Notes   *" at bounding box center [625, 73] width 385 height 43
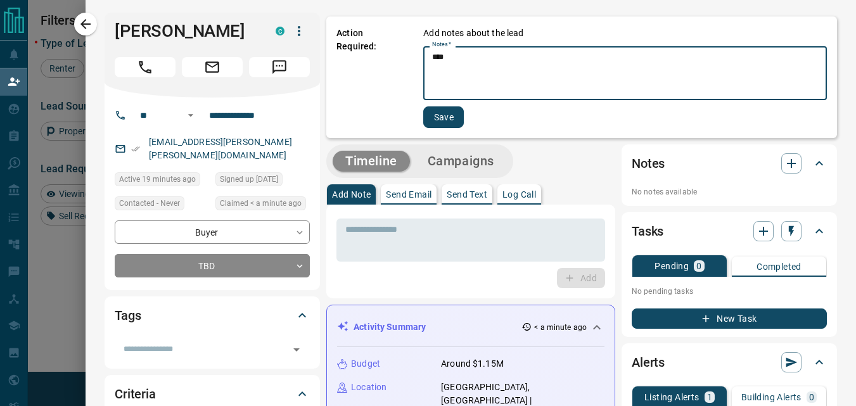
type textarea "****"
click at [425, 110] on button "Save" at bounding box center [443, 117] width 41 height 22
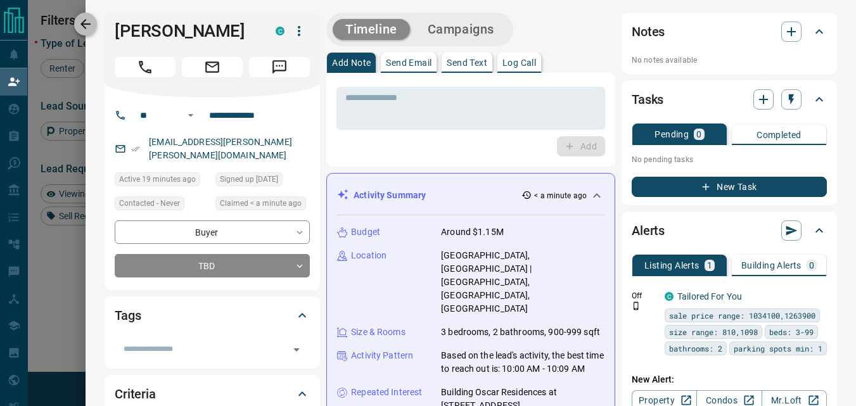
click at [87, 20] on icon "button" at bounding box center [85, 24] width 10 height 10
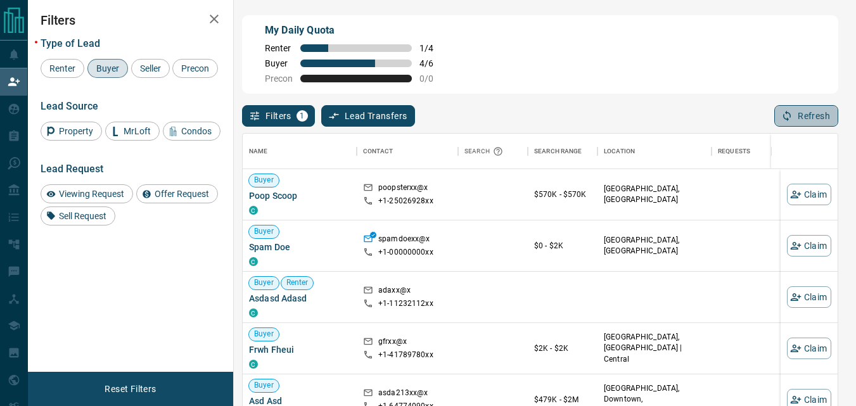
click at [799, 116] on button "Refresh" at bounding box center [807, 116] width 64 height 22
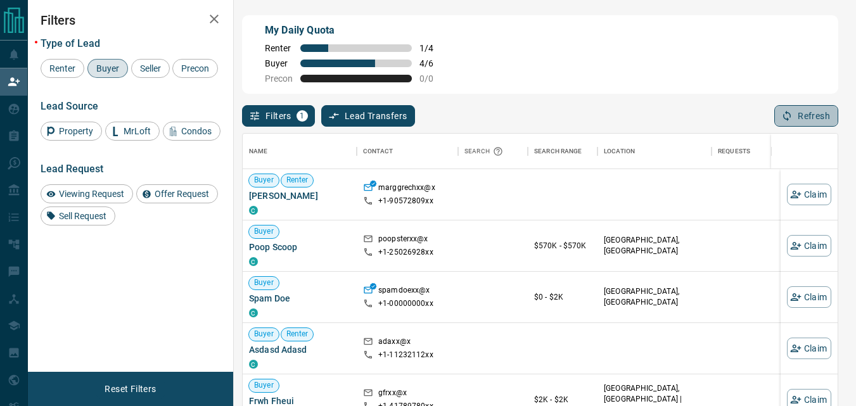
click at [797, 121] on button "Refresh" at bounding box center [807, 116] width 64 height 22
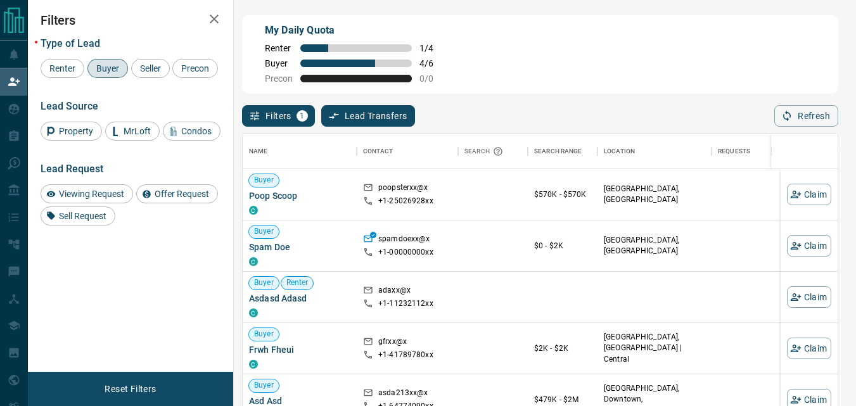
click at [702, 77] on div "My Daily Quota Renter 1 / 4 Buyer 4 / 6 Precon 0 / 0" at bounding box center [540, 54] width 596 height 79
click at [784, 114] on icon "button" at bounding box center [786, 115] width 11 height 11
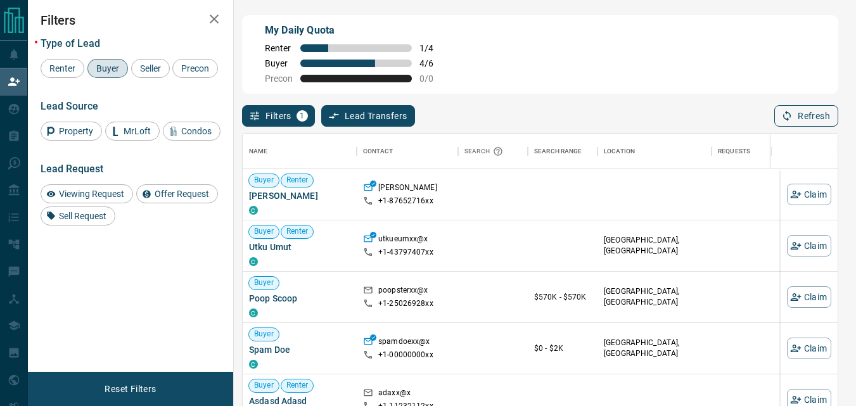
click at [783, 127] on button "Refresh" at bounding box center [807, 116] width 64 height 22
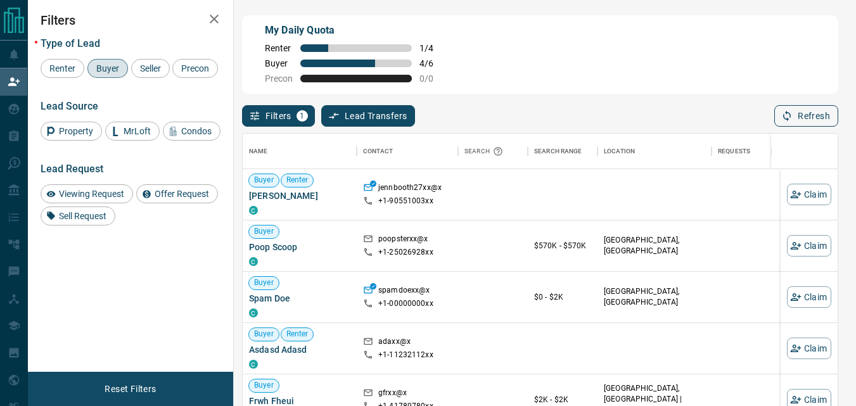
click at [785, 125] on button "Refresh" at bounding box center [807, 116] width 64 height 22
click at [789, 112] on icon "button" at bounding box center [786, 115] width 11 height 11
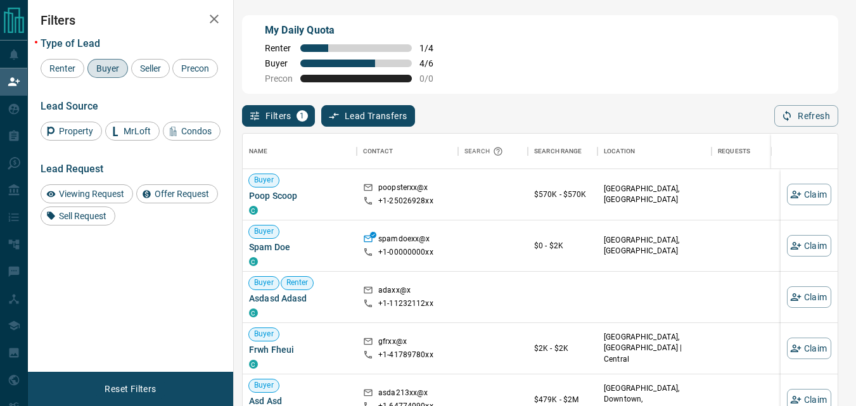
click at [532, 55] on div "My Daily Quota Renter 1 / 4 Buyer 4 / 6 Precon 0 / 0" at bounding box center [540, 54] width 596 height 79
click at [825, 127] on button "Refresh" at bounding box center [807, 116] width 64 height 22
click at [781, 122] on button "Refresh" at bounding box center [807, 116] width 64 height 22
click at [807, 120] on button "Refresh" at bounding box center [807, 116] width 64 height 22
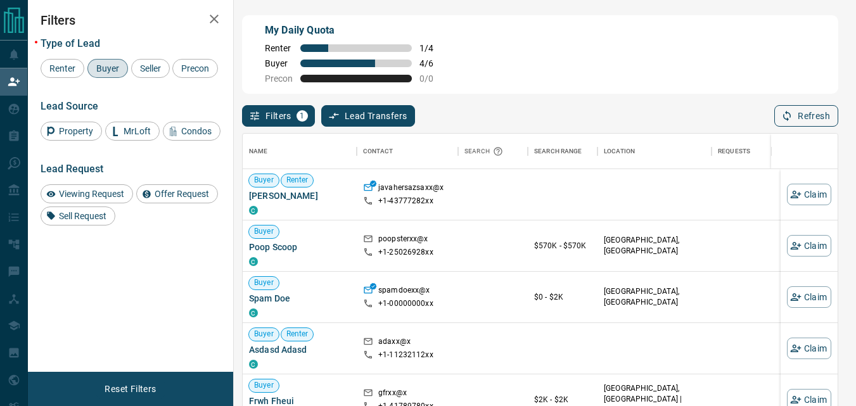
click at [807, 120] on button "Refresh" at bounding box center [807, 116] width 64 height 22
click at [666, 79] on div "My Daily Quota Renter 1 / 4 Buyer 4 / 6 Precon 0 / 0" at bounding box center [540, 54] width 596 height 79
click at [786, 114] on icon "button" at bounding box center [786, 115] width 11 height 11
click at [606, 49] on div "My Daily Quota Renter 1 / 4 Buyer 4 / 6 Precon 0 / 0" at bounding box center [540, 54] width 596 height 79
click at [789, 118] on icon "button" at bounding box center [786, 115] width 11 height 11
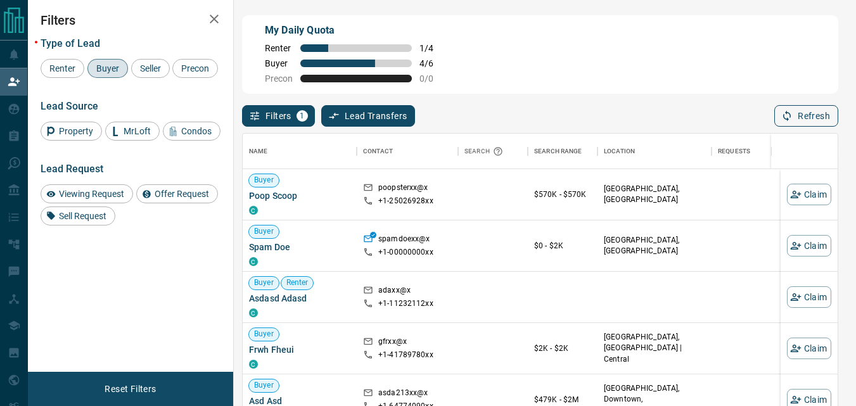
click at [781, 118] on icon "button" at bounding box center [786, 115] width 11 height 11
click at [809, 125] on button "Refresh" at bounding box center [807, 116] width 64 height 22
click at [782, 122] on icon "button" at bounding box center [786, 115] width 11 height 11
click at [798, 112] on button "Refresh" at bounding box center [807, 116] width 64 height 22
click at [807, 106] on div "Filters 1 Lead Transfers 0 Refresh" at bounding box center [540, 110] width 596 height 33
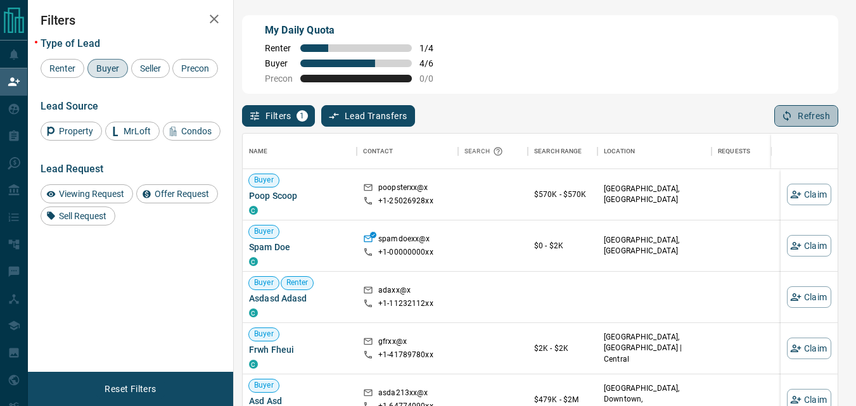
click at [802, 111] on button "Refresh" at bounding box center [807, 116] width 64 height 22
click at [723, 64] on div "My Daily Quota Renter 1 / 4 Buyer 4 / 6 Precon 0 / 0" at bounding box center [540, 54] width 596 height 79
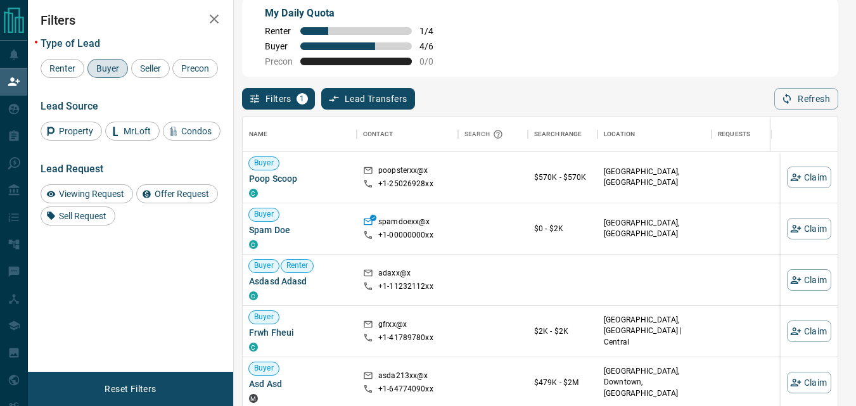
scroll to position [0, 0]
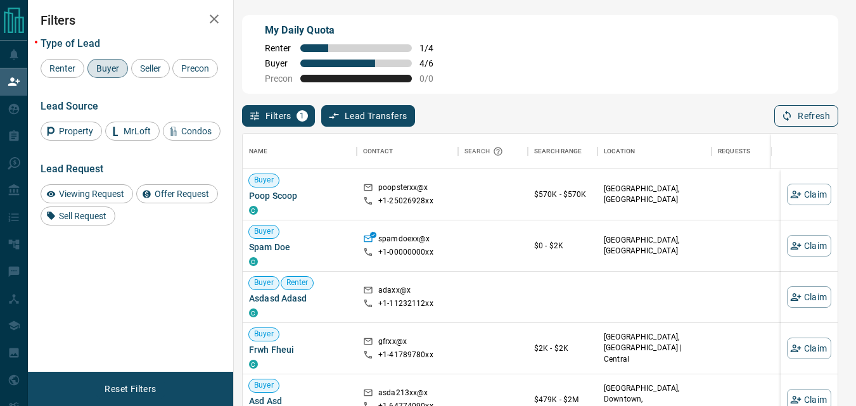
click at [818, 125] on button "Refresh" at bounding box center [807, 116] width 64 height 22
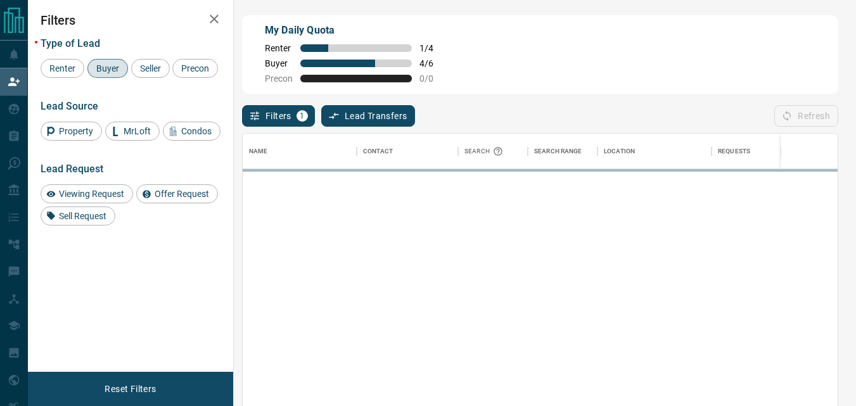
scroll to position [295, 586]
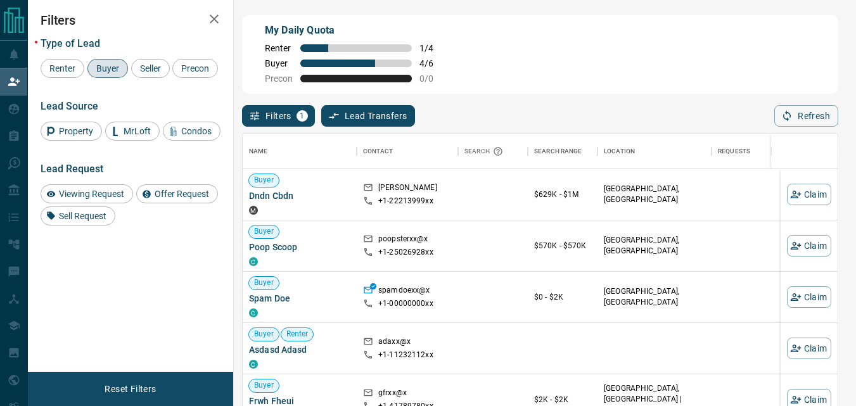
click at [528, 84] on div "My Daily Quota Renter 1 / 4 Buyer 4 / 6 Precon 0 / 0" at bounding box center [540, 54] width 596 height 79
click at [558, 70] on div "My Daily Quota Renter 1 / 4 Buyer 4 / 6 Precon 0 / 0" at bounding box center [540, 54] width 596 height 79
click at [790, 197] on icon "button" at bounding box center [795, 195] width 11 height 8
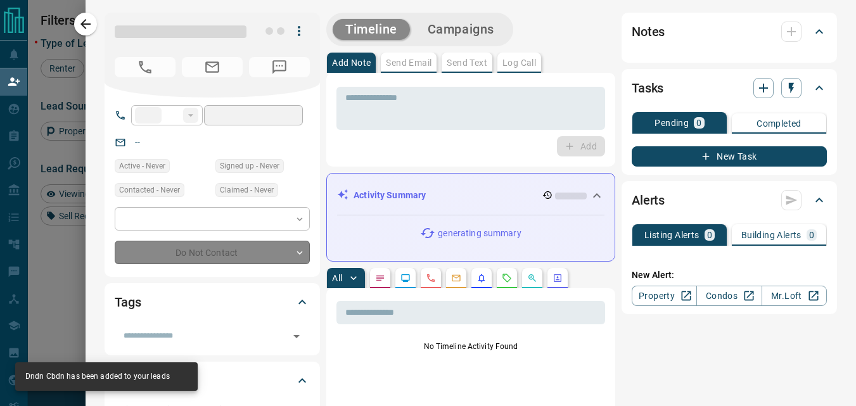
type input "**"
type input "**********"
type input "**"
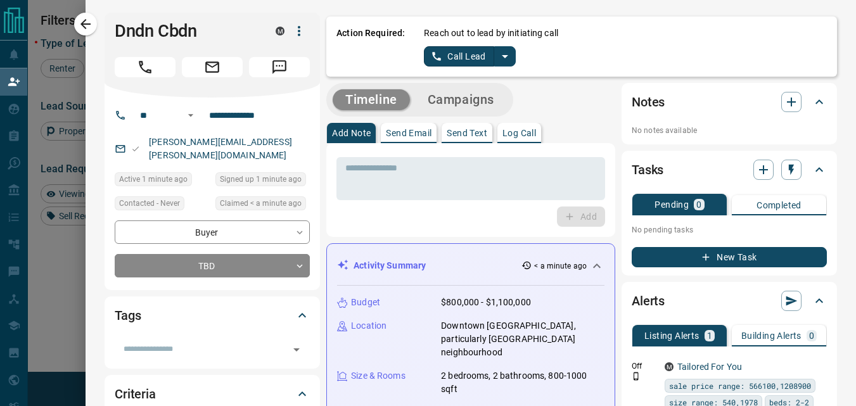
click at [498, 51] on icon "split button" at bounding box center [505, 56] width 15 height 15
click at [464, 105] on li "Log Manual Call" at bounding box center [468, 100] width 77 height 19
click at [451, 53] on button "Log Manual Call" at bounding box center [466, 56] width 84 height 20
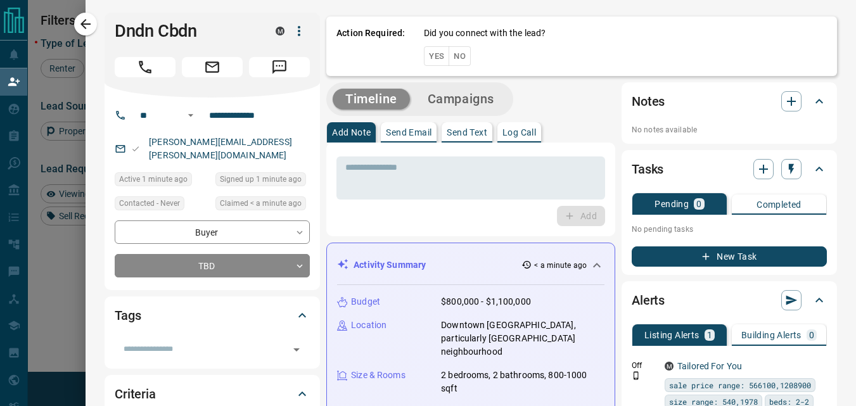
click at [424, 52] on button "Yes" at bounding box center [436, 56] width 25 height 20
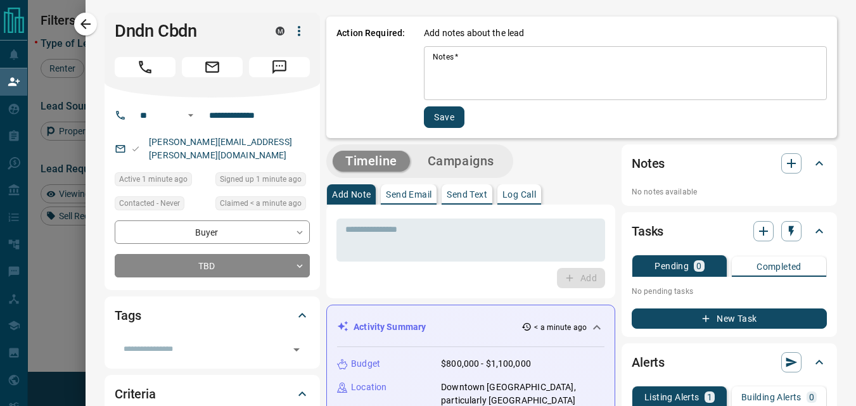
click at [480, 89] on textarea "Notes   *" at bounding box center [625, 73] width 385 height 43
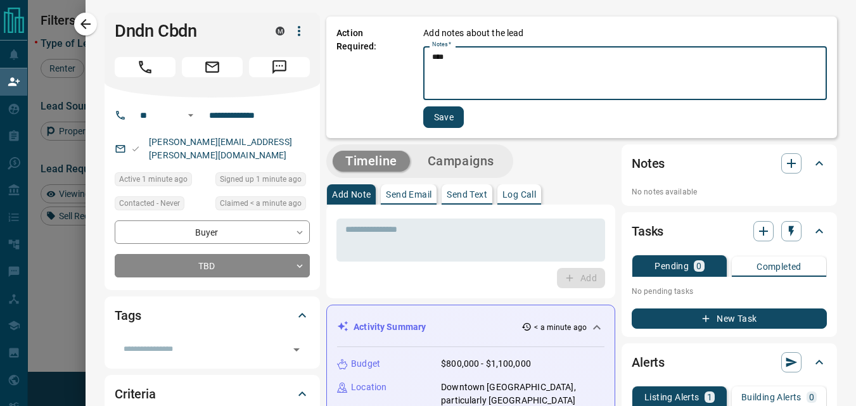
type textarea "****"
click at [423, 121] on button "Save" at bounding box center [443, 117] width 41 height 22
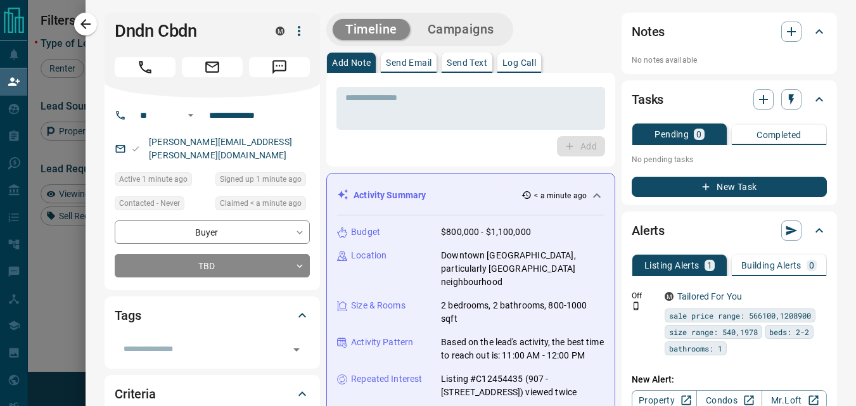
click at [473, 46] on div "Timeline Campaigns" at bounding box center [419, 30] width 187 height 34
click at [479, 30] on button "Campaigns" at bounding box center [461, 29] width 92 height 21
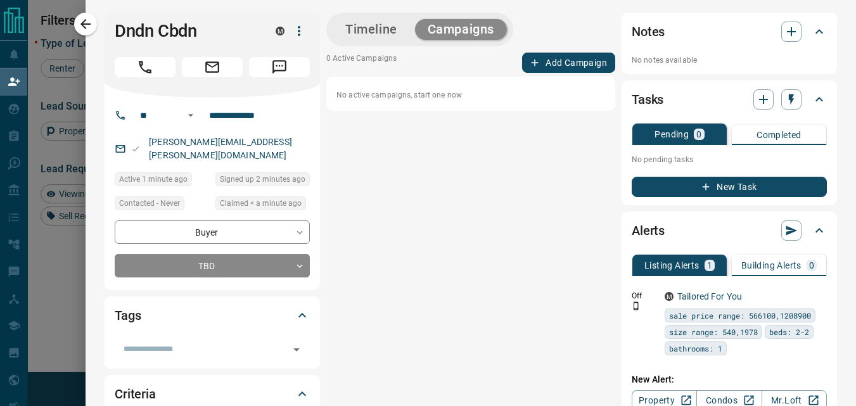
click at [575, 66] on button "Add Campaign" at bounding box center [568, 63] width 93 height 20
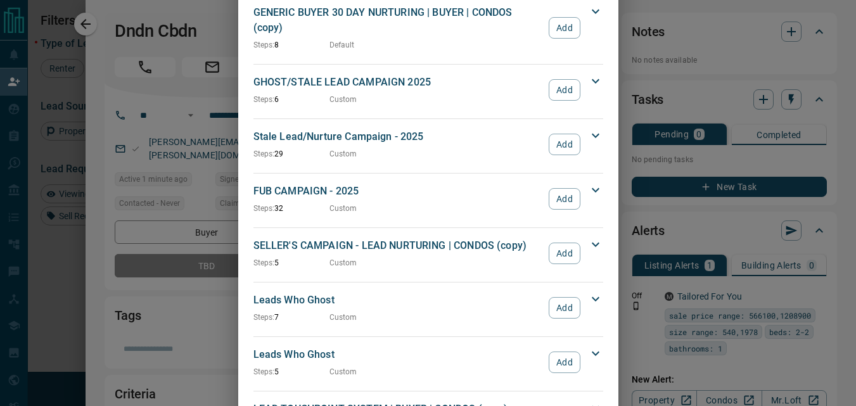
scroll to position [1394, 0]
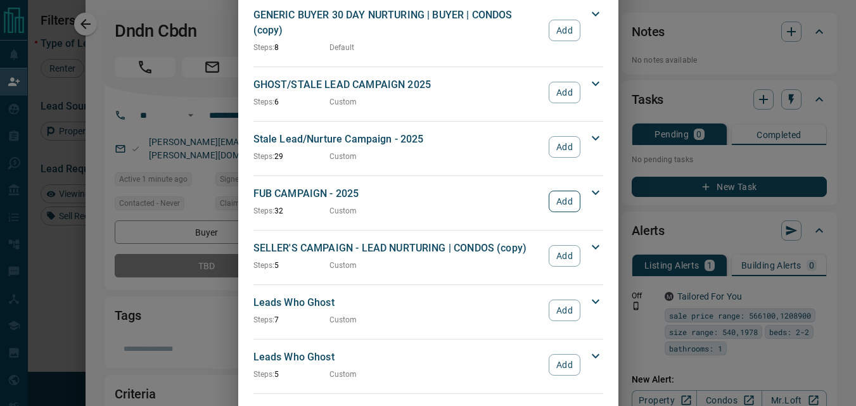
click at [556, 191] on button "Add" at bounding box center [564, 202] width 31 height 22
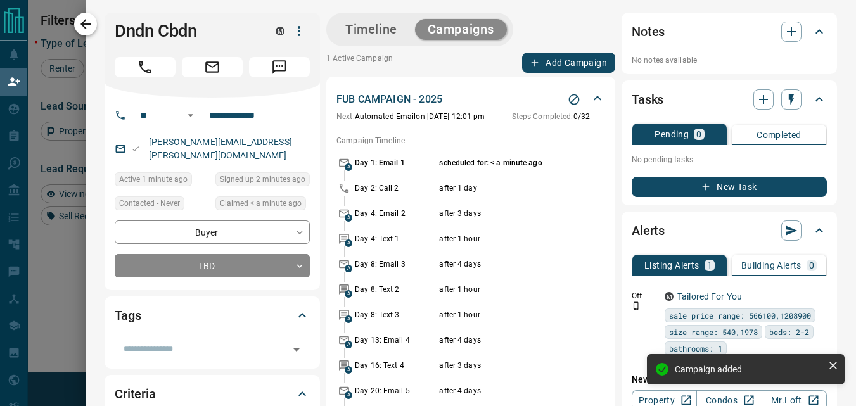
click at [87, 21] on icon "button" at bounding box center [85, 23] width 15 height 15
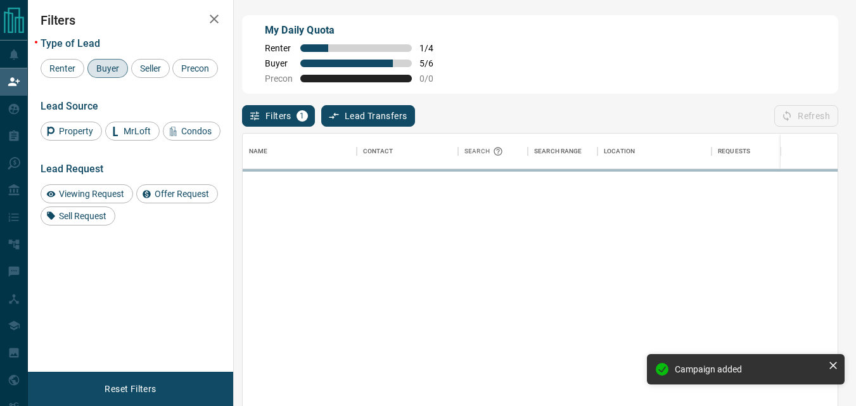
scroll to position [295, 586]
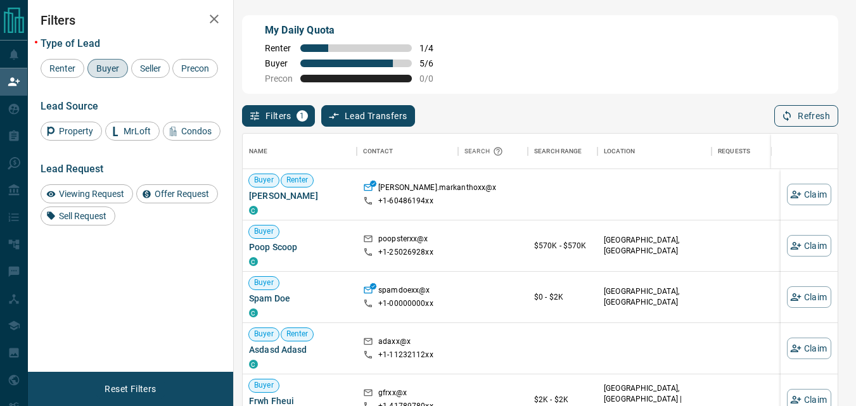
click at [785, 125] on button "Refresh" at bounding box center [807, 116] width 64 height 22
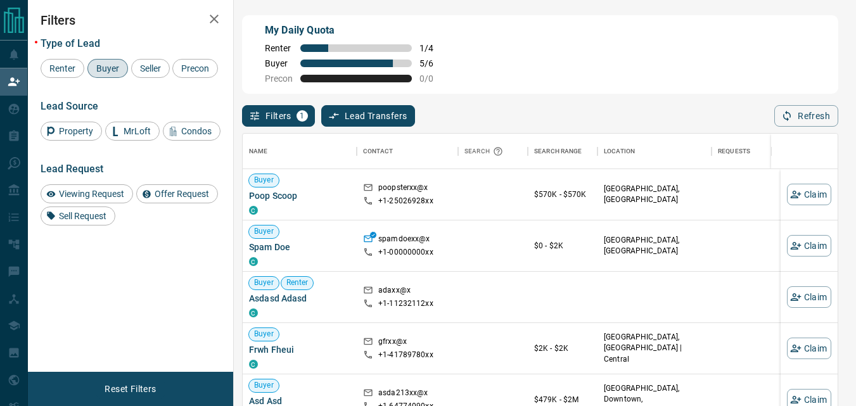
click at [546, 70] on div "My Daily Quota Renter 1 / 4 Buyer 5 / 6 Precon 0 / 0" at bounding box center [540, 54] width 596 height 79
click at [795, 122] on button "Refresh" at bounding box center [807, 116] width 64 height 22
click at [620, 73] on div "My Daily Quota Renter 1 / 4 Buyer 5 / 6 Precon 0 / 0" at bounding box center [540, 54] width 596 height 79
click at [785, 117] on icon "button" at bounding box center [787, 116] width 8 height 11
click at [798, 117] on button "Refresh" at bounding box center [807, 116] width 64 height 22
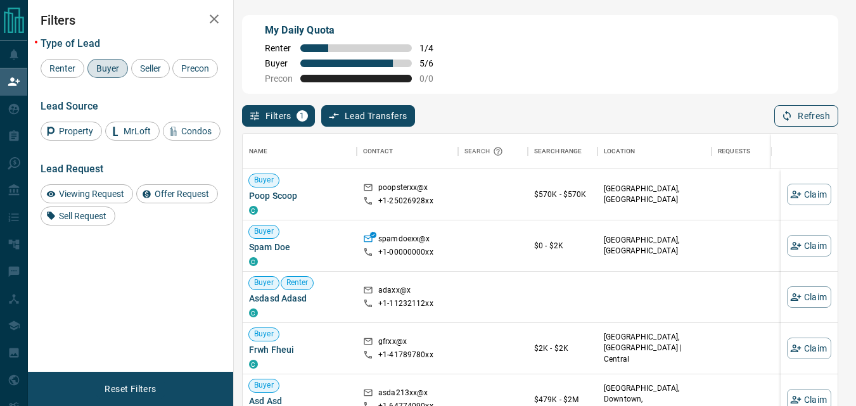
click at [818, 121] on button "Refresh" at bounding box center [807, 116] width 64 height 22
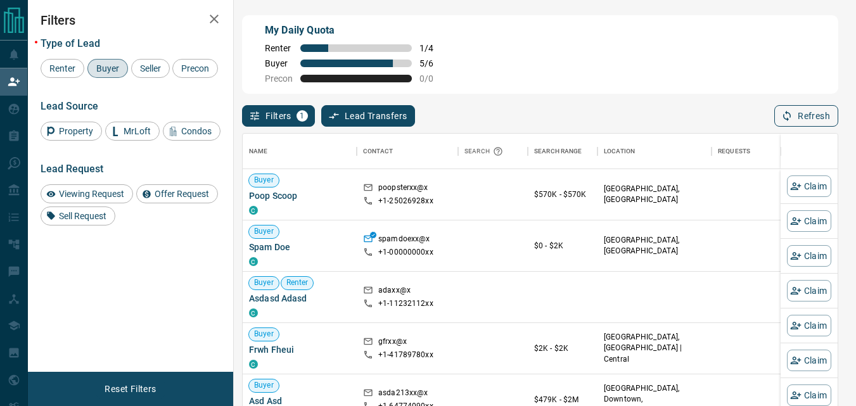
click at [818, 121] on button "Refresh" at bounding box center [807, 116] width 64 height 22
click at [786, 116] on icon "button" at bounding box center [786, 115] width 11 height 11
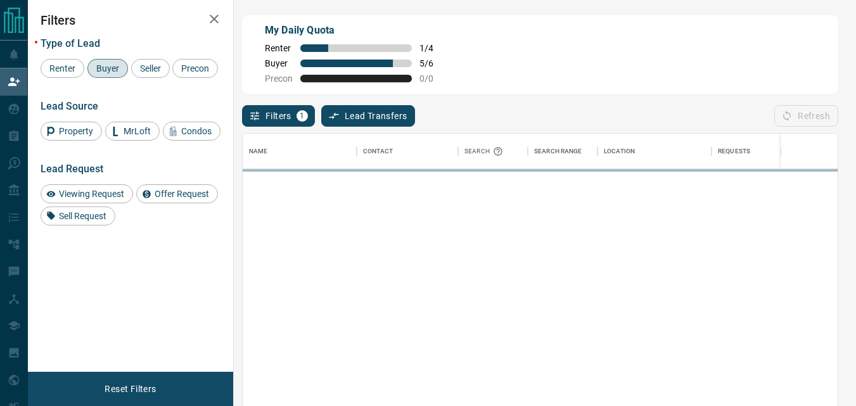
click at [793, 113] on div "Refresh" at bounding box center [807, 116] width 64 height 22
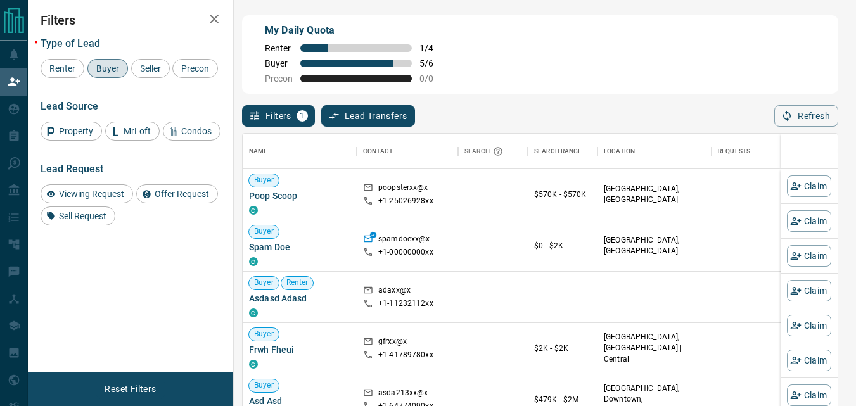
click at [725, 103] on div "Filters 1 Lead Transfers 0 Refresh" at bounding box center [540, 110] width 596 height 33
click at [517, 46] on div "My Daily Quota Renter 1 / 4 Buyer 5 / 6 Precon 0 / 0" at bounding box center [540, 54] width 596 height 79
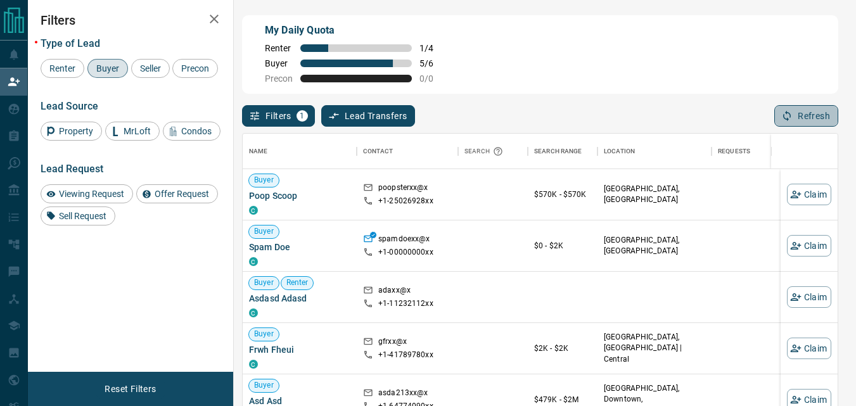
click at [802, 115] on button "Refresh" at bounding box center [807, 116] width 64 height 22
click at [713, 93] on div "My Daily Quota Renter 1 / 4 Buyer 5 / 6 Precon 0 / 0" at bounding box center [540, 54] width 596 height 79
click at [795, 120] on button "Refresh" at bounding box center [807, 116] width 64 height 22
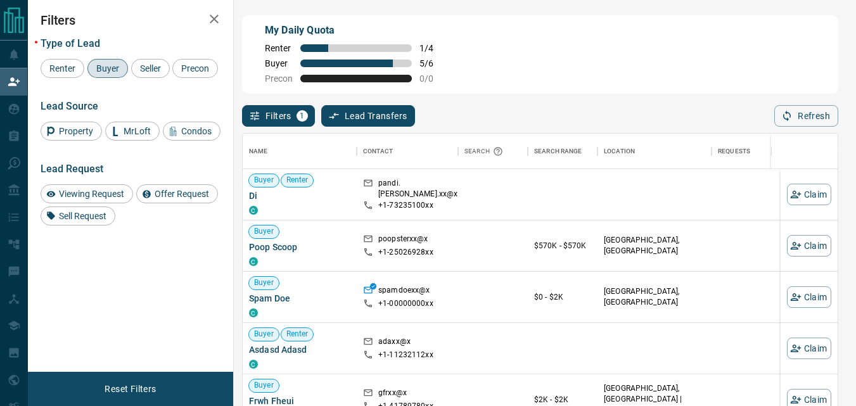
click at [626, 63] on div "My Daily Quota Renter 1 / 4 Buyer 5 / 6 Precon 0 / 0" at bounding box center [540, 54] width 596 height 79
click at [801, 117] on button "Refresh" at bounding box center [807, 116] width 64 height 22
click at [582, 68] on div "My Daily Quota Renter 1 / 4 Buyer 5 / 6 Precon 0 / 0" at bounding box center [540, 54] width 596 height 79
click at [808, 127] on button "Refresh" at bounding box center [807, 116] width 64 height 22
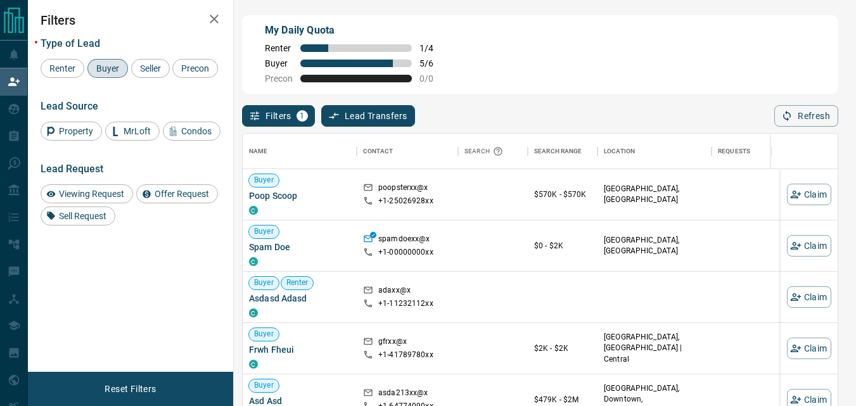
click at [808, 127] on button "Refresh" at bounding box center [807, 116] width 64 height 22
click at [780, 124] on button "Refresh" at bounding box center [807, 116] width 64 height 22
click at [800, 111] on button "Refresh" at bounding box center [807, 116] width 64 height 22
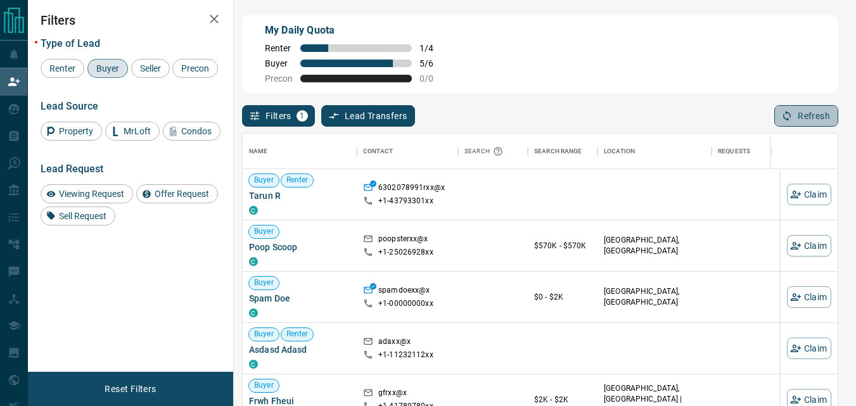
click at [800, 111] on button "Refresh" at bounding box center [807, 116] width 64 height 22
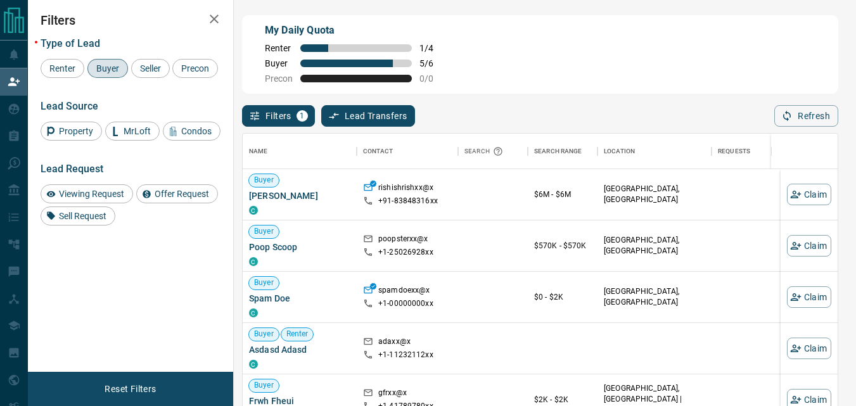
click at [673, 101] on div "Filters 1 Lead Transfers 0 Refresh" at bounding box center [540, 110] width 596 height 33
click at [800, 119] on button "Refresh" at bounding box center [807, 116] width 64 height 22
click at [700, 56] on div "My Daily Quota Renter 1 / 4 Buyer 5 / 6 Precon 0 / 0" at bounding box center [540, 54] width 596 height 79
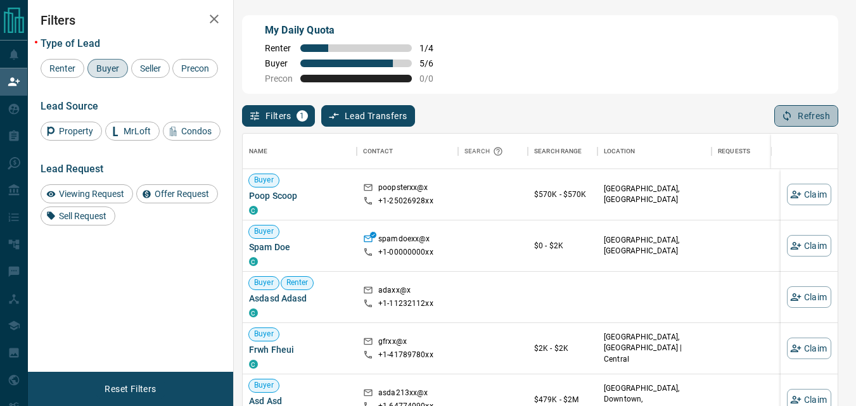
click at [790, 119] on icon "button" at bounding box center [787, 116] width 8 height 11
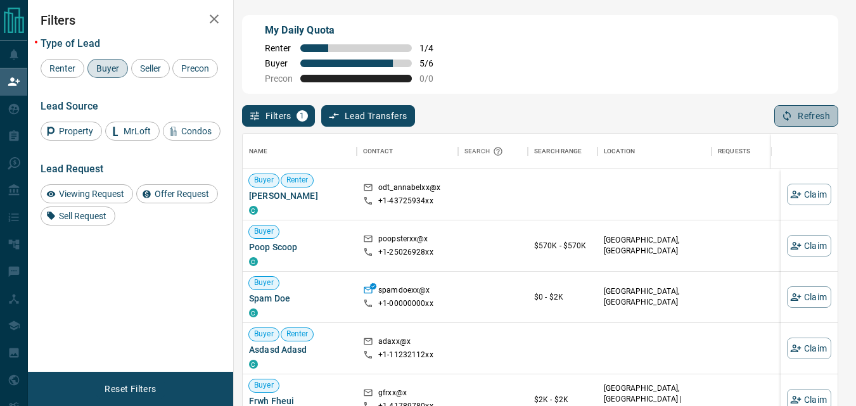
click at [800, 109] on button "Refresh" at bounding box center [807, 116] width 64 height 22
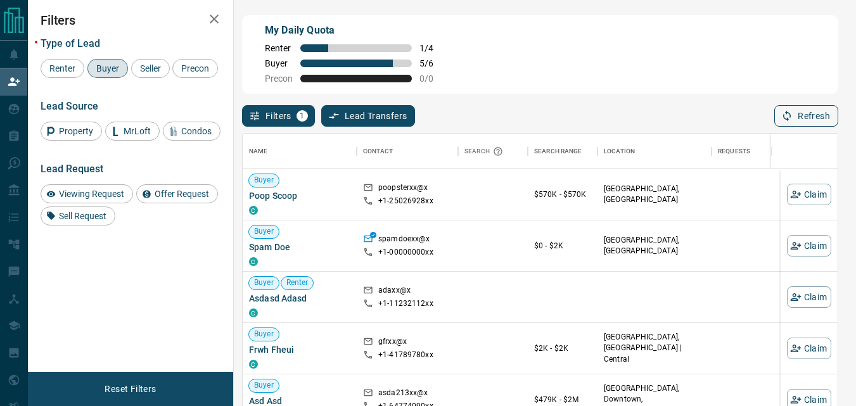
click at [794, 110] on button "Refresh" at bounding box center [807, 116] width 64 height 22
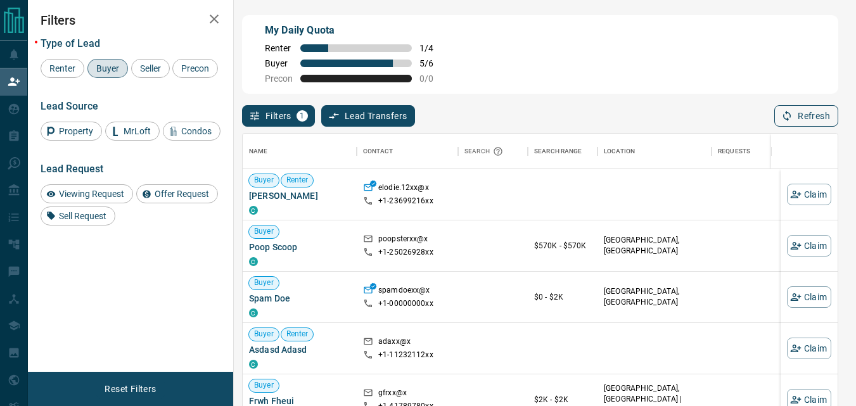
click at [794, 110] on button "Refresh" at bounding box center [807, 116] width 64 height 22
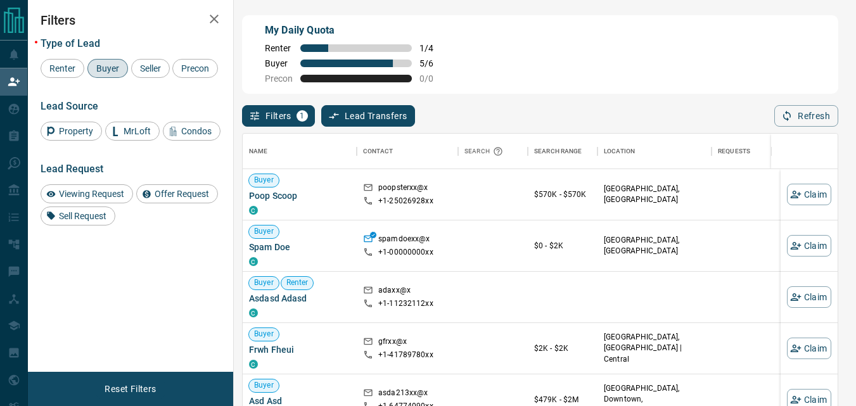
click at [557, 50] on div "My Daily Quota Renter 1 / 4 Buyer 5 / 6 Precon 0 / 0" at bounding box center [540, 54] width 596 height 79
click at [542, 24] on div "My Daily Quota Renter 1 / 4 Buyer 5 / 6 Precon 0 / 0" at bounding box center [540, 54] width 596 height 79
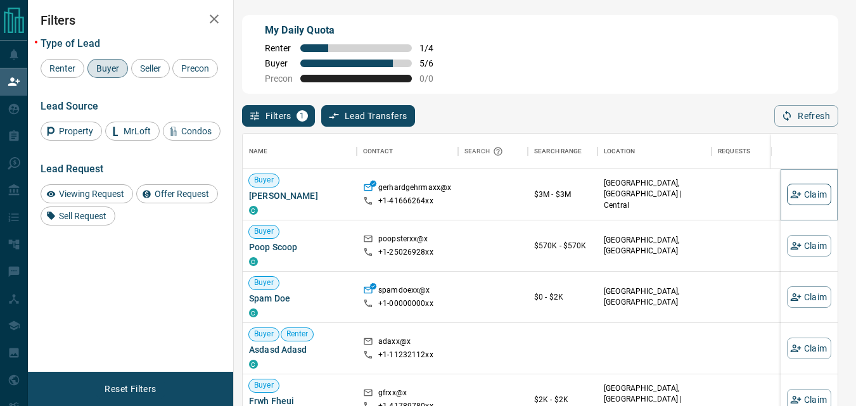
click at [795, 198] on button "Claim" at bounding box center [809, 195] width 44 height 22
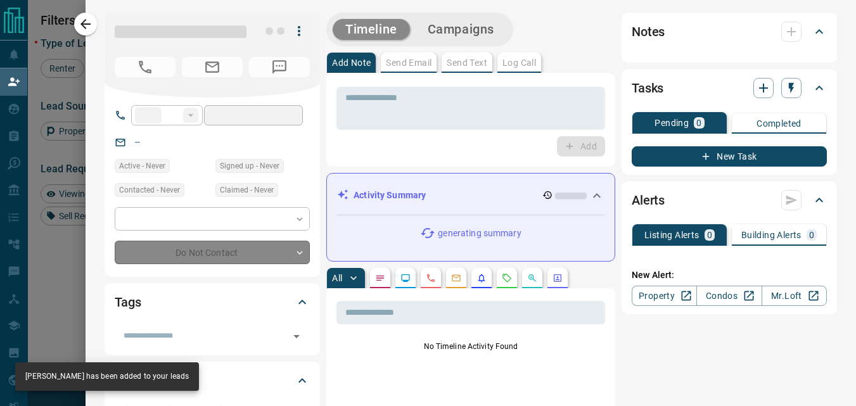
type input "**"
type input "**********"
type input "**"
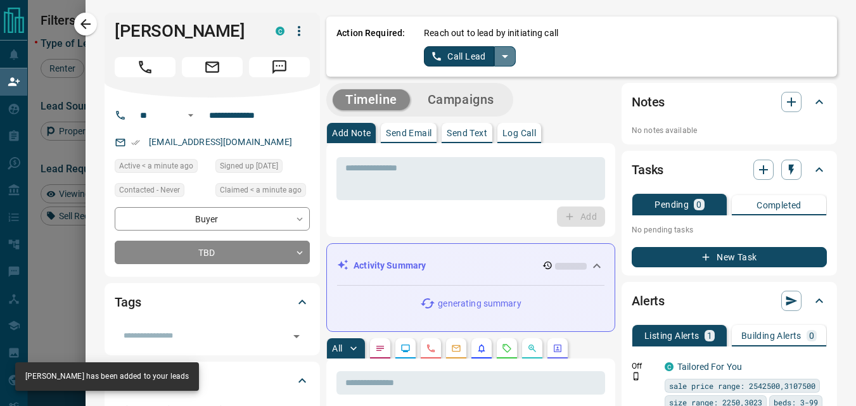
click at [502, 57] on icon "split button" at bounding box center [505, 56] width 6 height 3
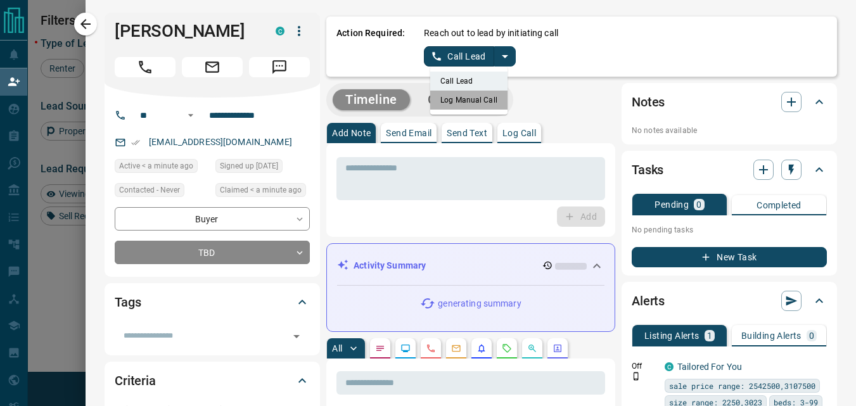
click at [464, 108] on li "Log Manual Call" at bounding box center [468, 100] width 77 height 19
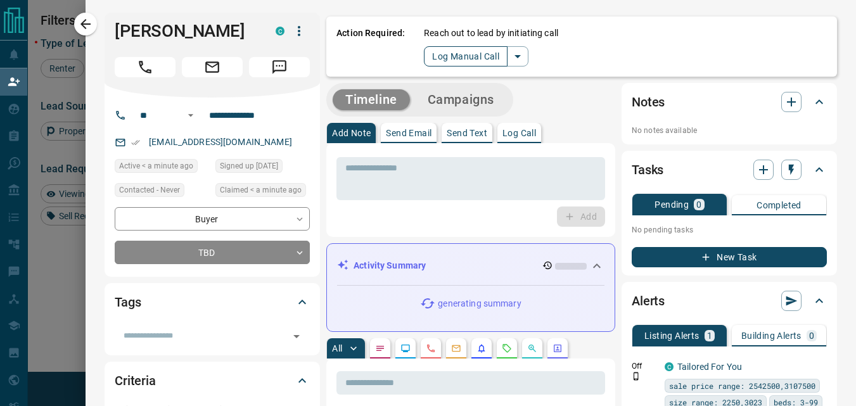
click at [447, 58] on button "Log Manual Call" at bounding box center [466, 56] width 84 height 20
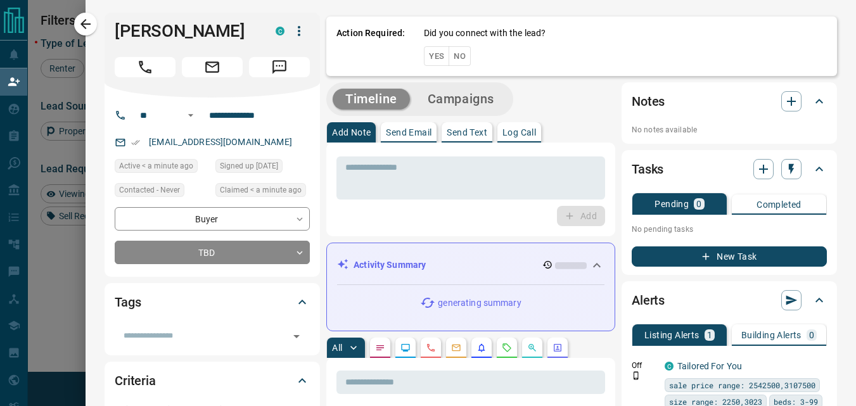
click at [425, 55] on button "Yes" at bounding box center [436, 56] width 25 height 20
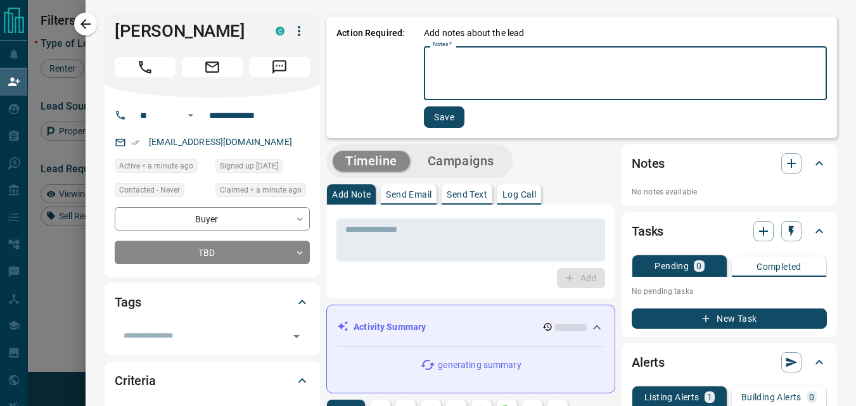
click at [442, 76] on textarea "Notes   *" at bounding box center [625, 73] width 385 height 43
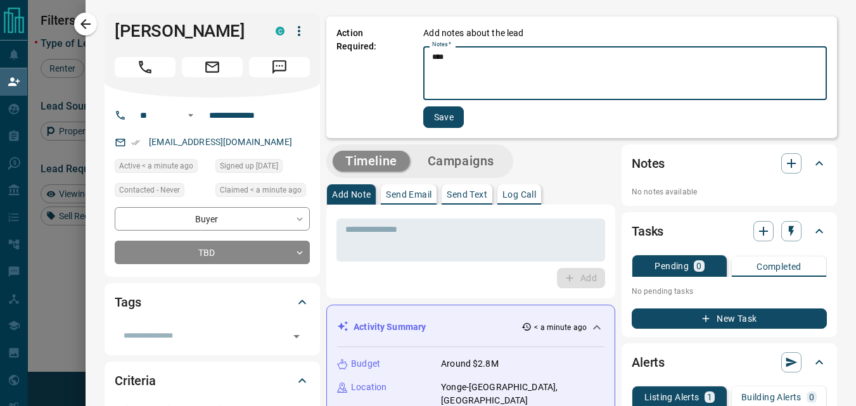
type textarea "****"
click at [438, 123] on button "Save" at bounding box center [443, 117] width 41 height 22
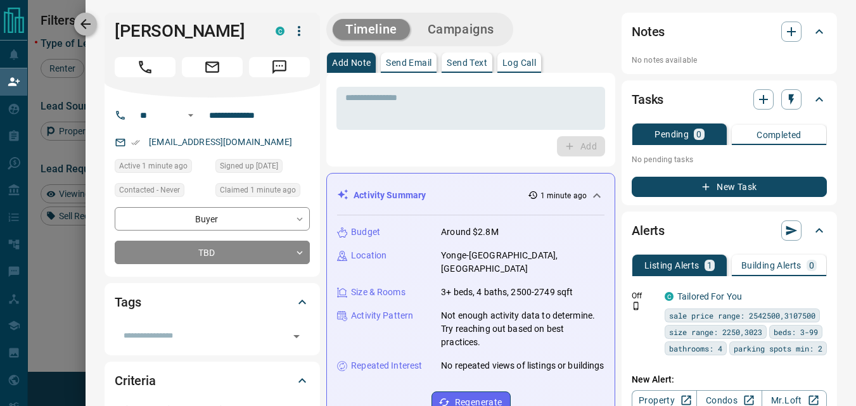
click at [89, 24] on icon "button" at bounding box center [85, 24] width 10 height 10
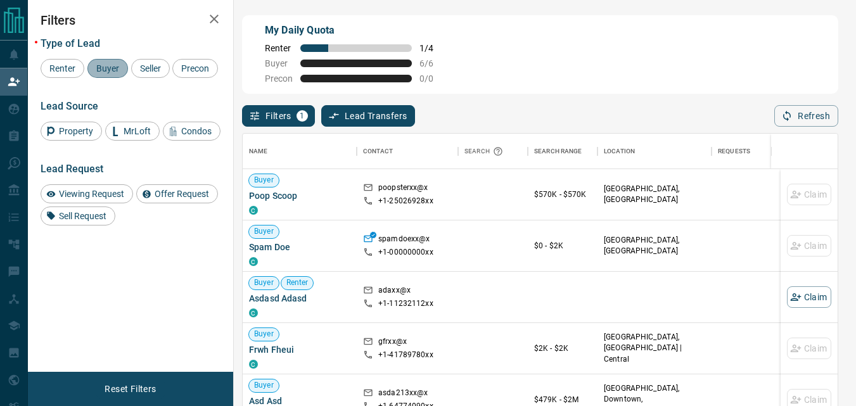
click at [115, 66] on span "Buyer" at bounding box center [108, 68] width 32 height 10
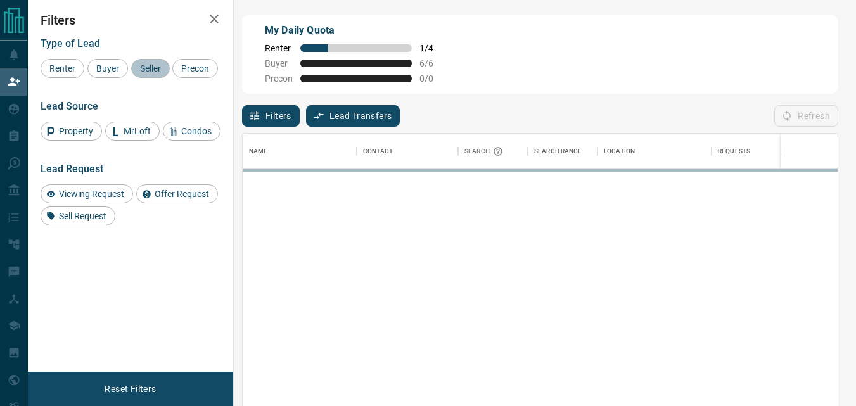
click at [160, 64] on span "Seller" at bounding box center [151, 68] width 30 height 10
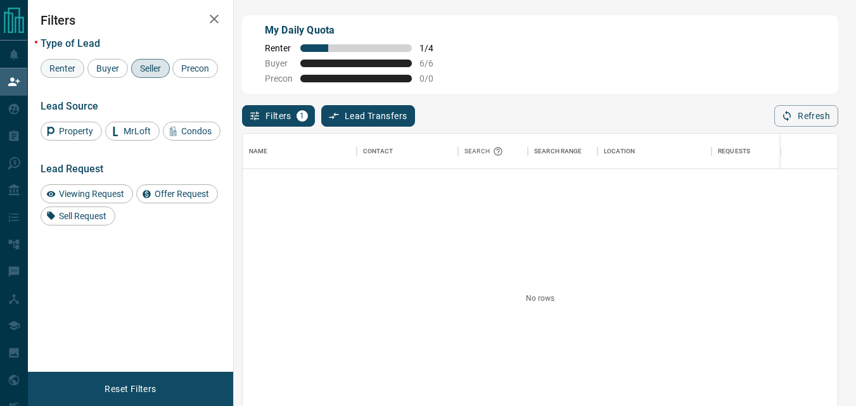
click at [60, 66] on span "Renter" at bounding box center [62, 68] width 35 height 10
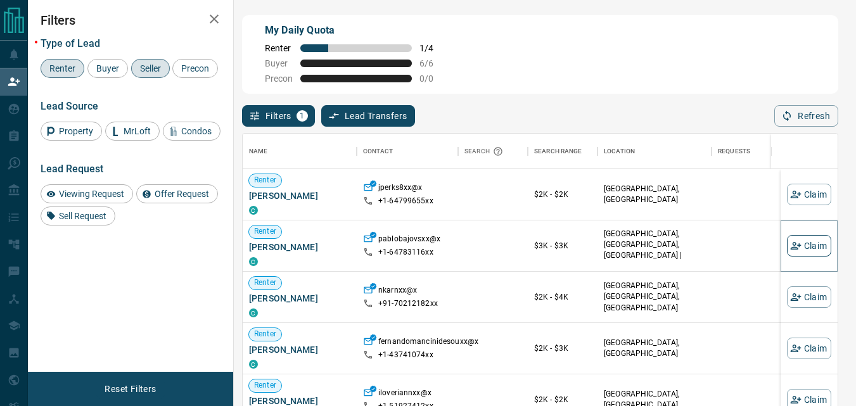
click at [801, 243] on button "Claim" at bounding box center [809, 246] width 44 height 22
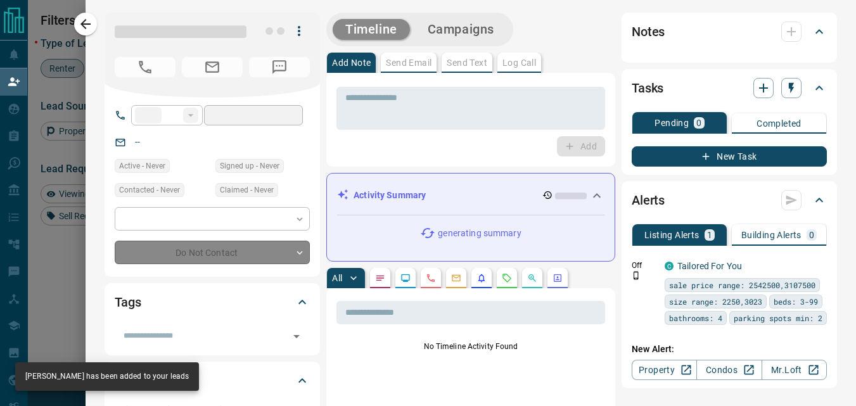
type input "**"
type input "**********"
type input "**"
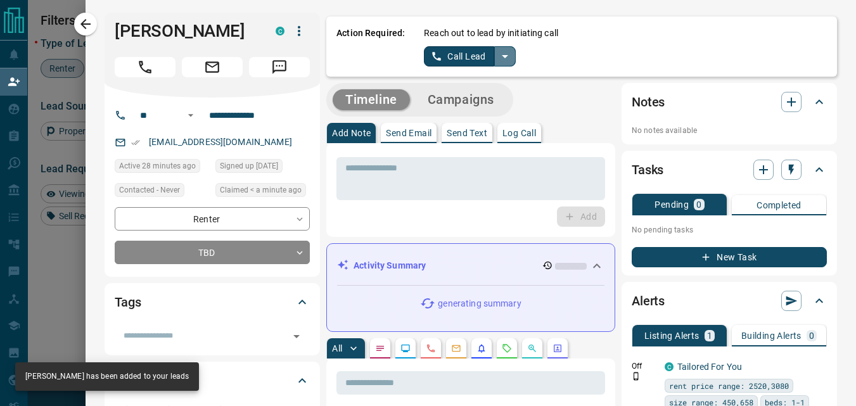
click at [502, 55] on icon "split button" at bounding box center [505, 56] width 6 height 3
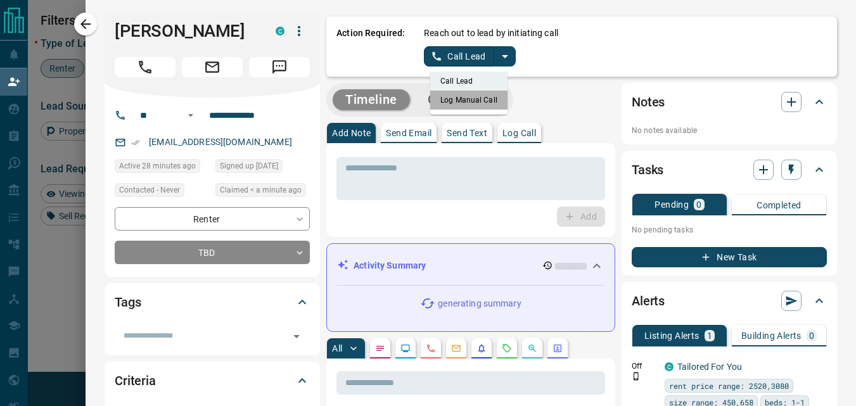
click at [458, 98] on li "Log Manual Call" at bounding box center [468, 100] width 77 height 19
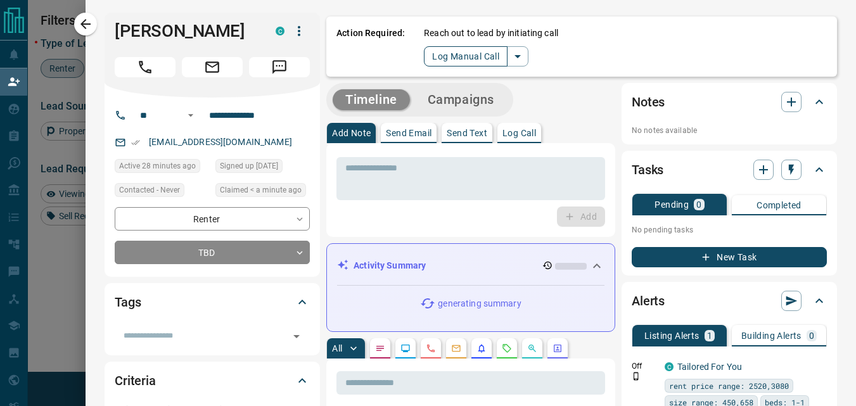
click at [447, 58] on button "Log Manual Call" at bounding box center [466, 56] width 84 height 20
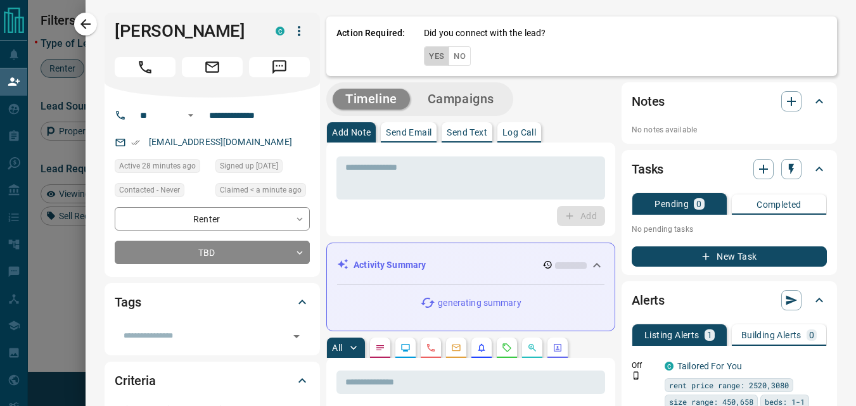
click at [426, 49] on button "Yes" at bounding box center [436, 56] width 25 height 20
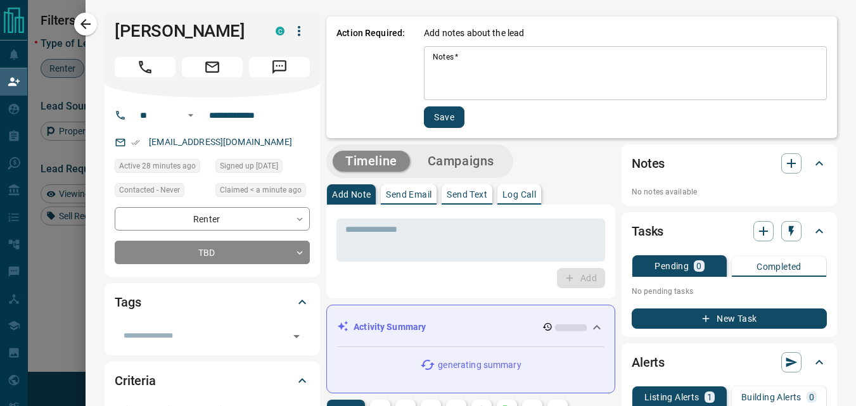
click at [426, 49] on div "* Notes   *" at bounding box center [625, 73] width 403 height 54
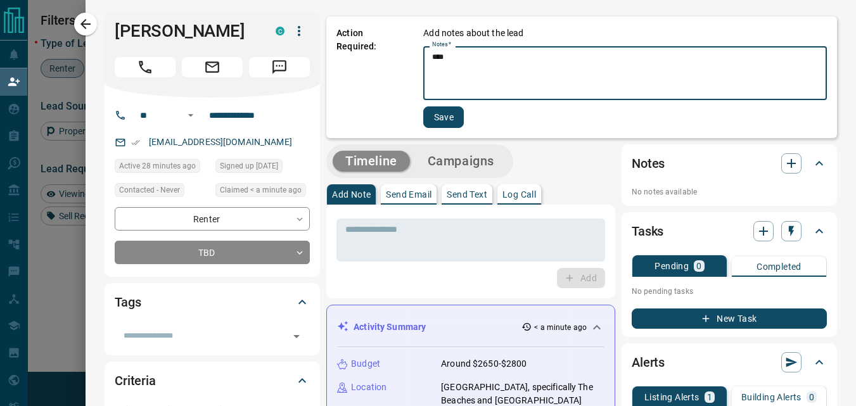
type textarea "****"
click at [443, 123] on button "Save" at bounding box center [443, 117] width 41 height 22
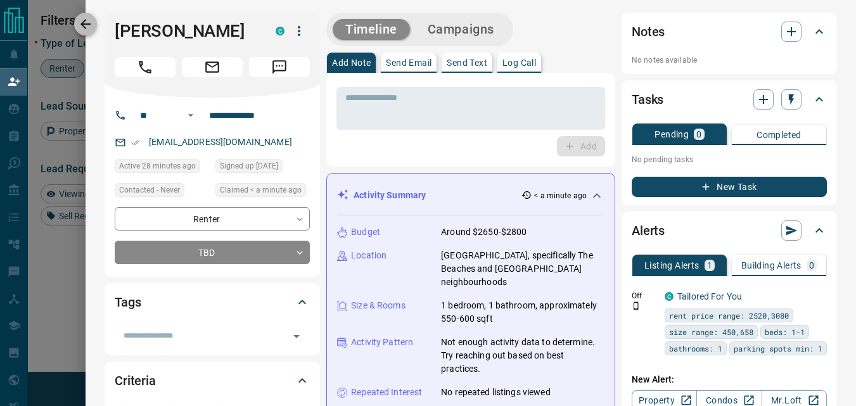
click at [93, 23] on icon "button" at bounding box center [85, 23] width 15 height 15
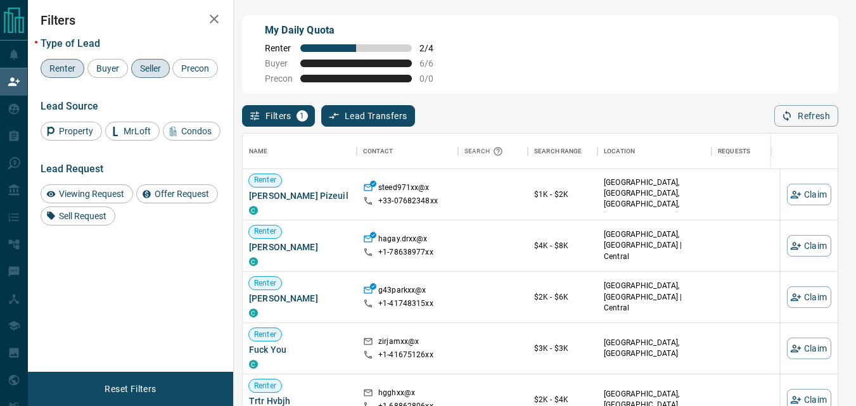
scroll to position [570, 0]
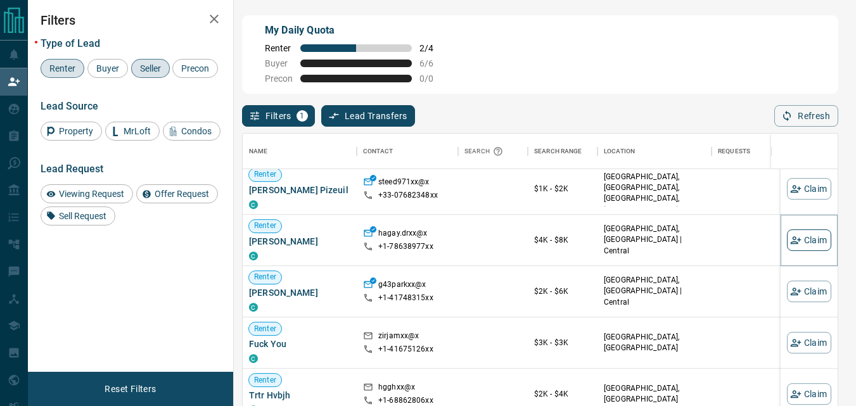
click at [800, 240] on button "Claim" at bounding box center [809, 240] width 44 height 22
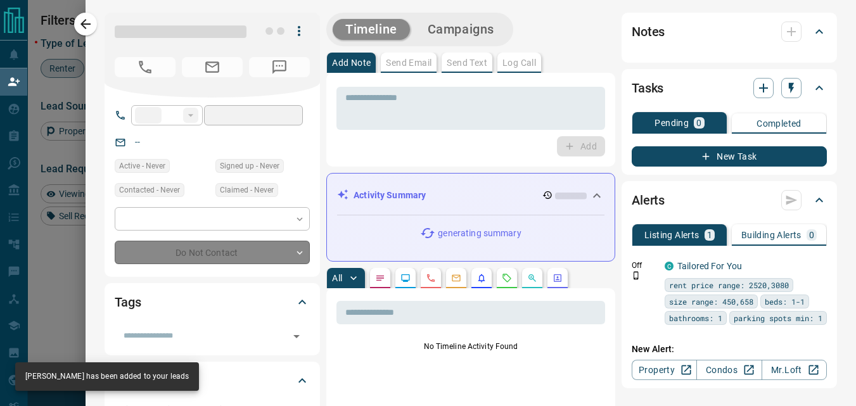
type input "**"
type input "**********"
type input "**"
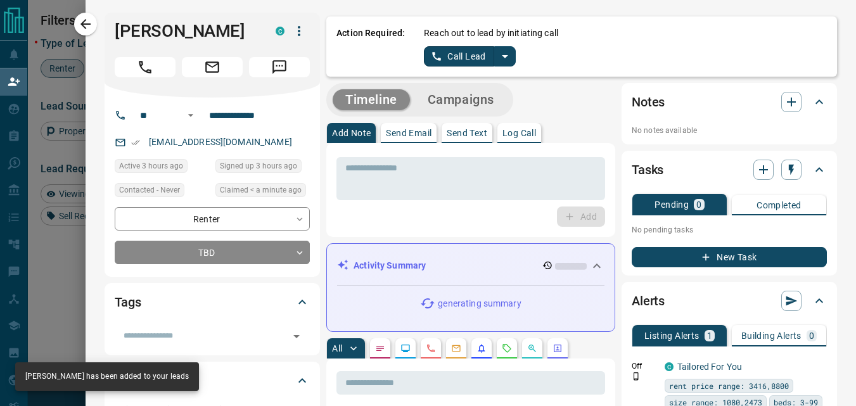
click at [496, 64] on button "split button" at bounding box center [505, 56] width 22 height 20
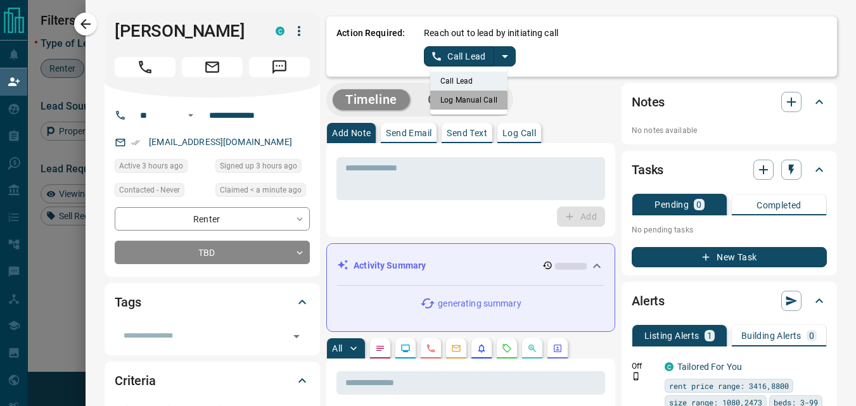
click at [454, 106] on li "Log Manual Call" at bounding box center [468, 100] width 77 height 19
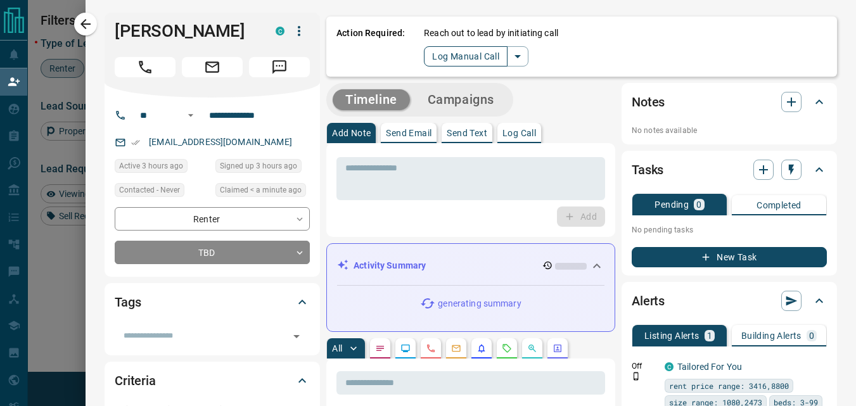
click at [434, 64] on button "Log Manual Call" at bounding box center [466, 56] width 84 height 20
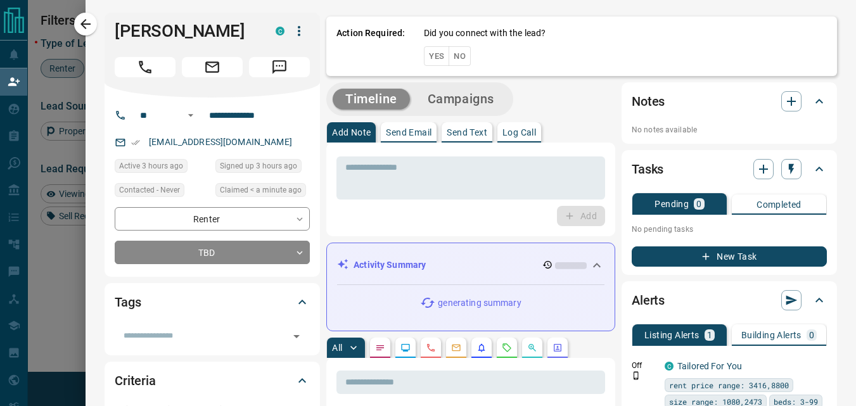
click at [428, 54] on button "Yes" at bounding box center [436, 56] width 25 height 20
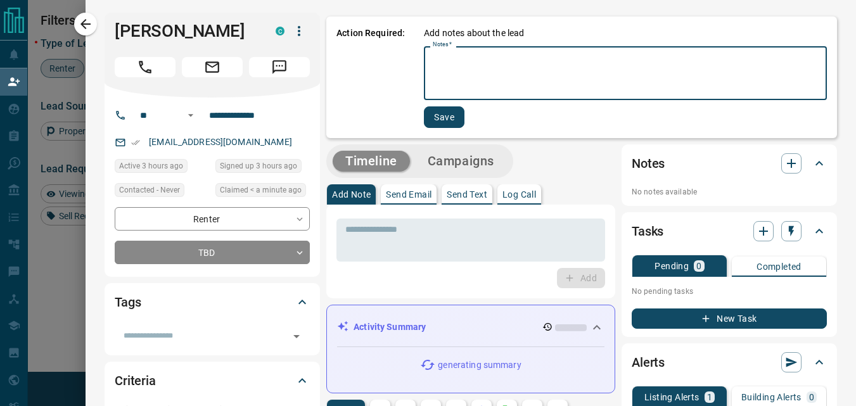
click at [437, 66] on textarea "Notes   *" at bounding box center [625, 73] width 385 height 43
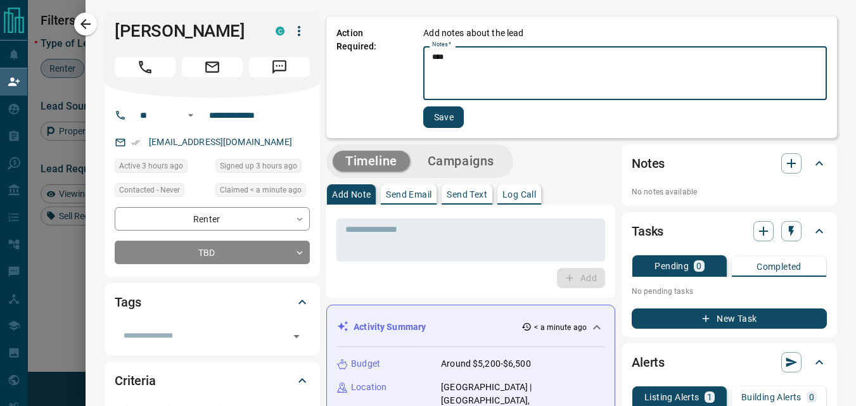
type textarea "****"
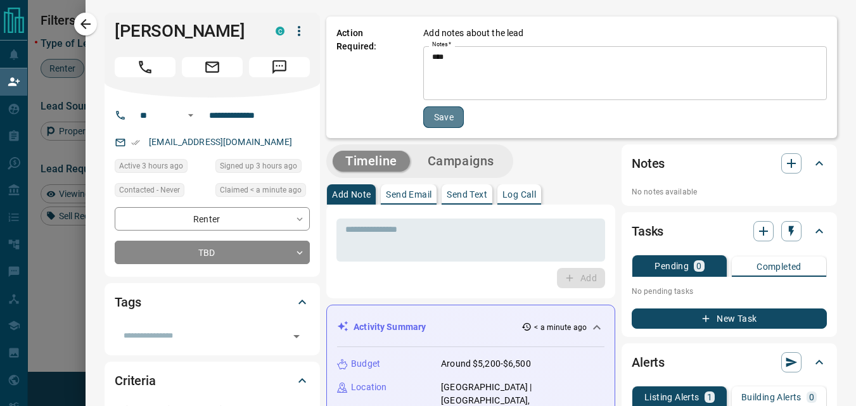
click at [438, 120] on button "Save" at bounding box center [443, 117] width 41 height 22
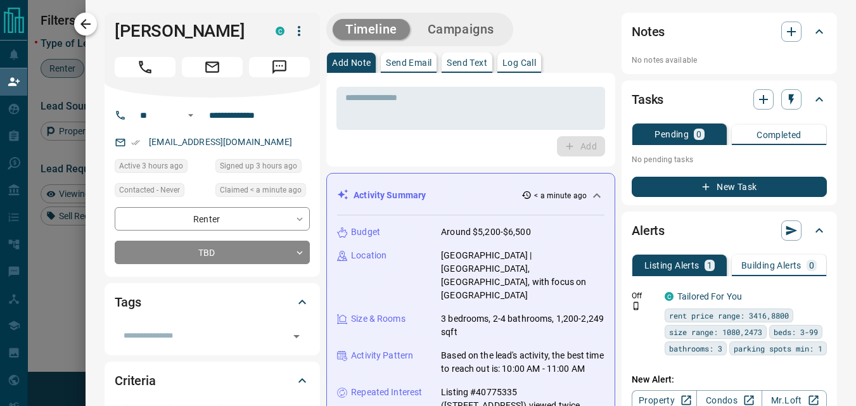
click at [84, 29] on icon "button" at bounding box center [85, 23] width 15 height 15
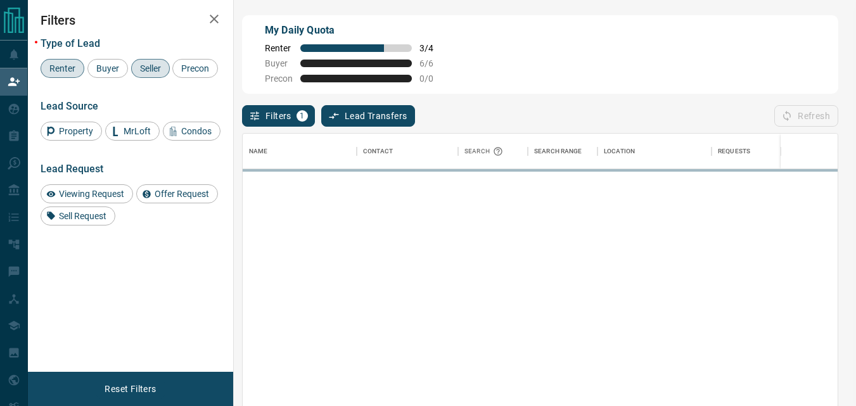
scroll to position [295, 586]
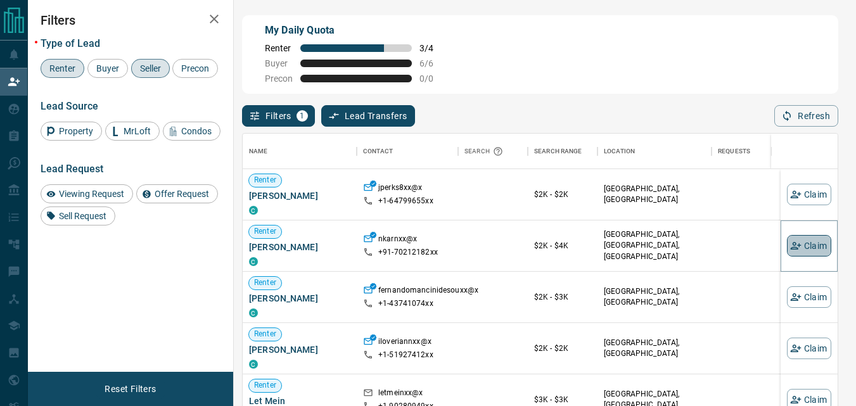
click at [805, 248] on button "Claim" at bounding box center [809, 246] width 44 height 22
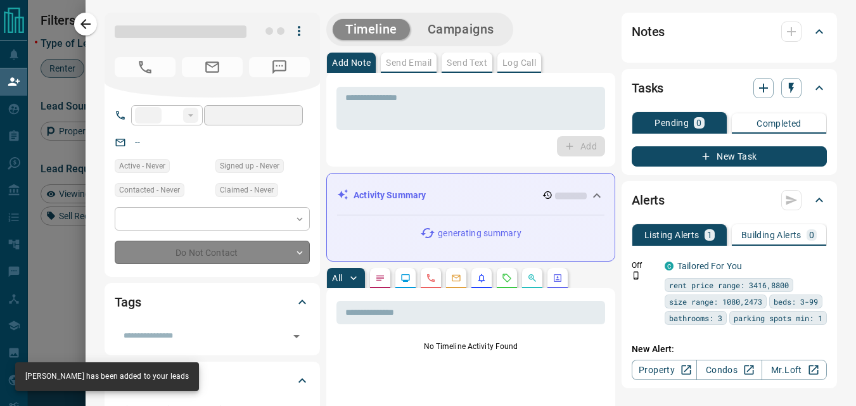
type input "***"
type input "**********"
type input "**"
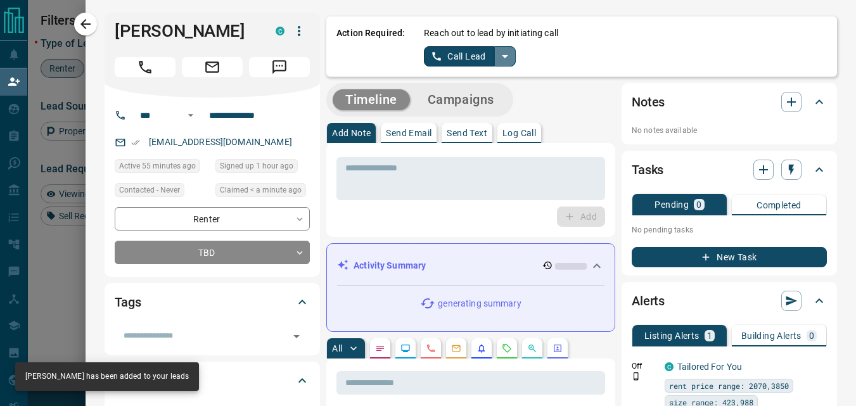
click at [502, 55] on icon "split button" at bounding box center [505, 56] width 6 height 3
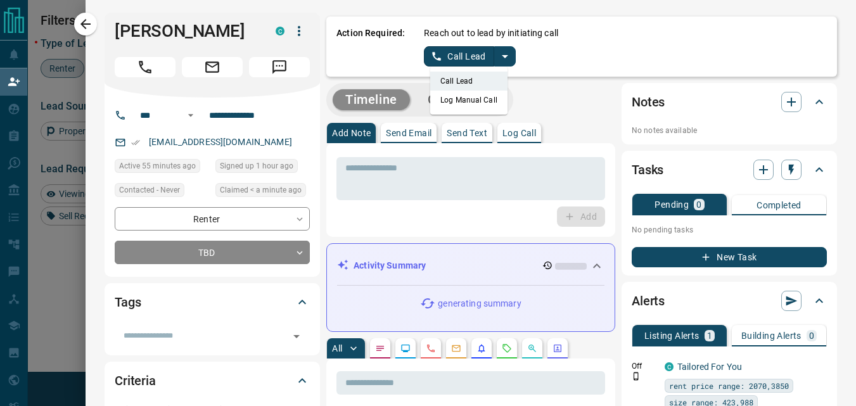
click at [447, 100] on li "Log Manual Call" at bounding box center [468, 100] width 77 height 19
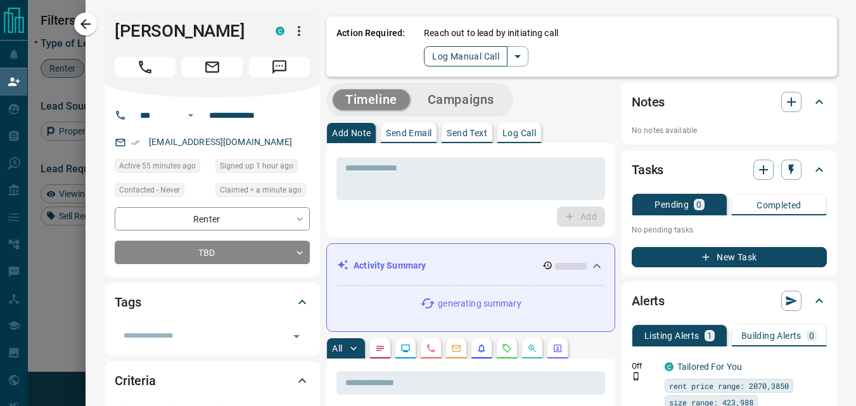
click at [439, 66] on button "Log Manual Call" at bounding box center [466, 56] width 84 height 20
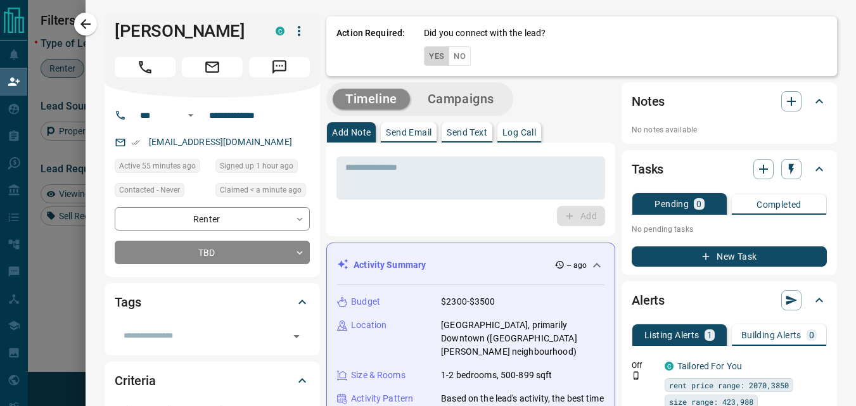
click at [424, 58] on button "Yes" at bounding box center [436, 56] width 25 height 20
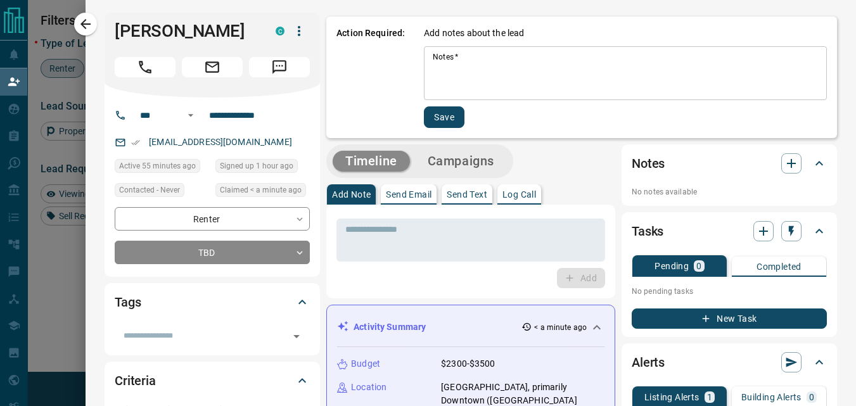
click at [495, 75] on textarea "Notes   *" at bounding box center [625, 73] width 385 height 43
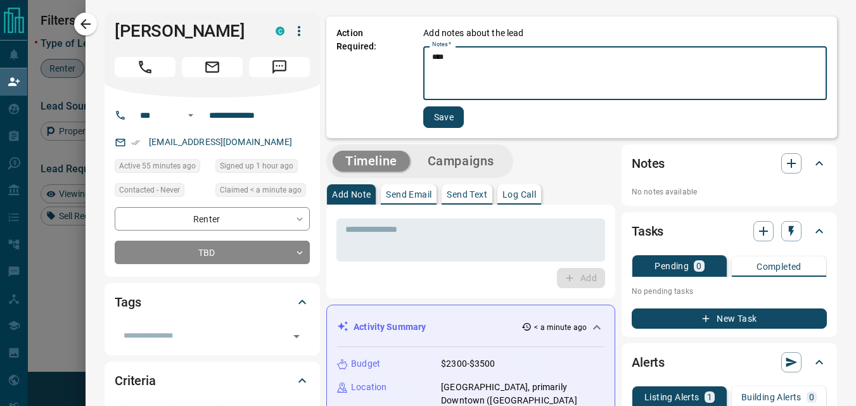
type textarea "****"
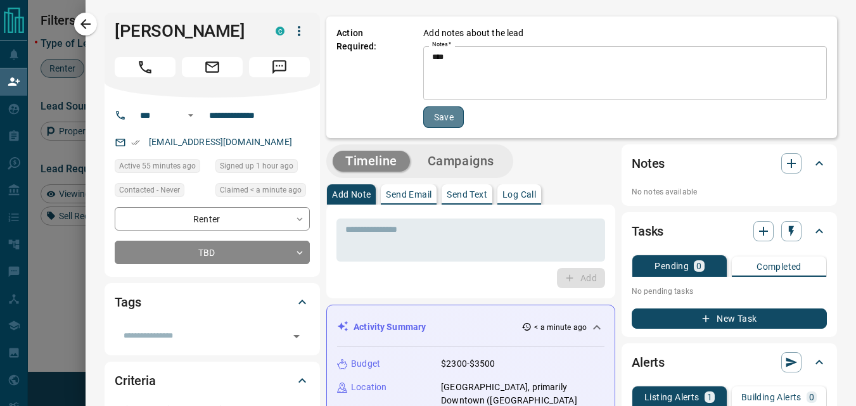
click at [451, 122] on button "Save" at bounding box center [443, 117] width 41 height 22
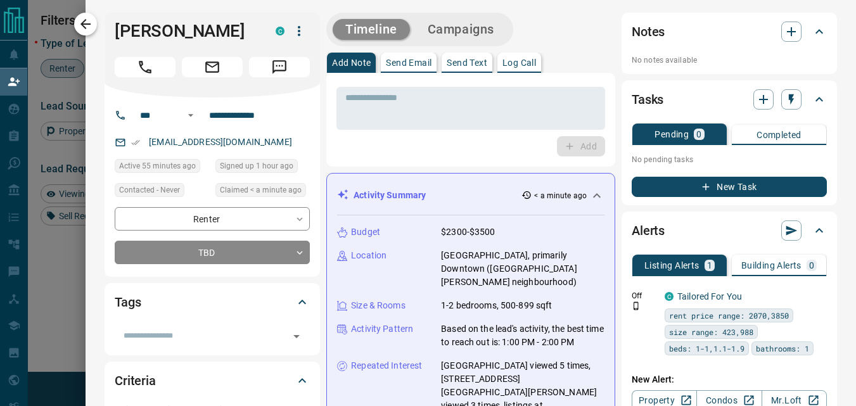
click at [80, 25] on icon "button" at bounding box center [85, 23] width 15 height 15
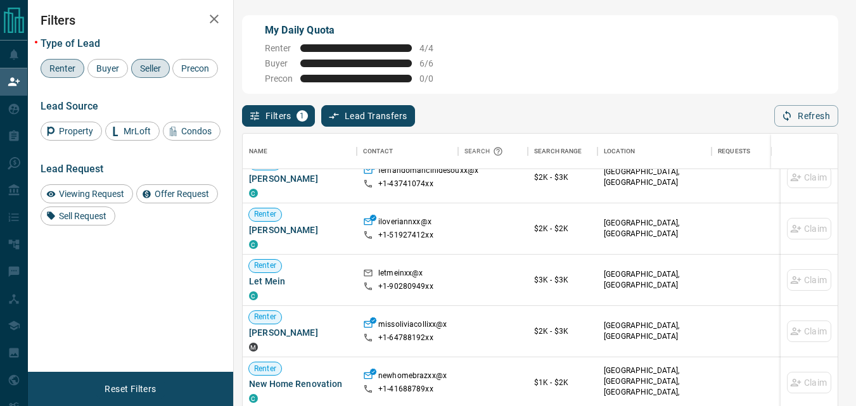
scroll to position [127, 0]
